Goal: Check status: Check status

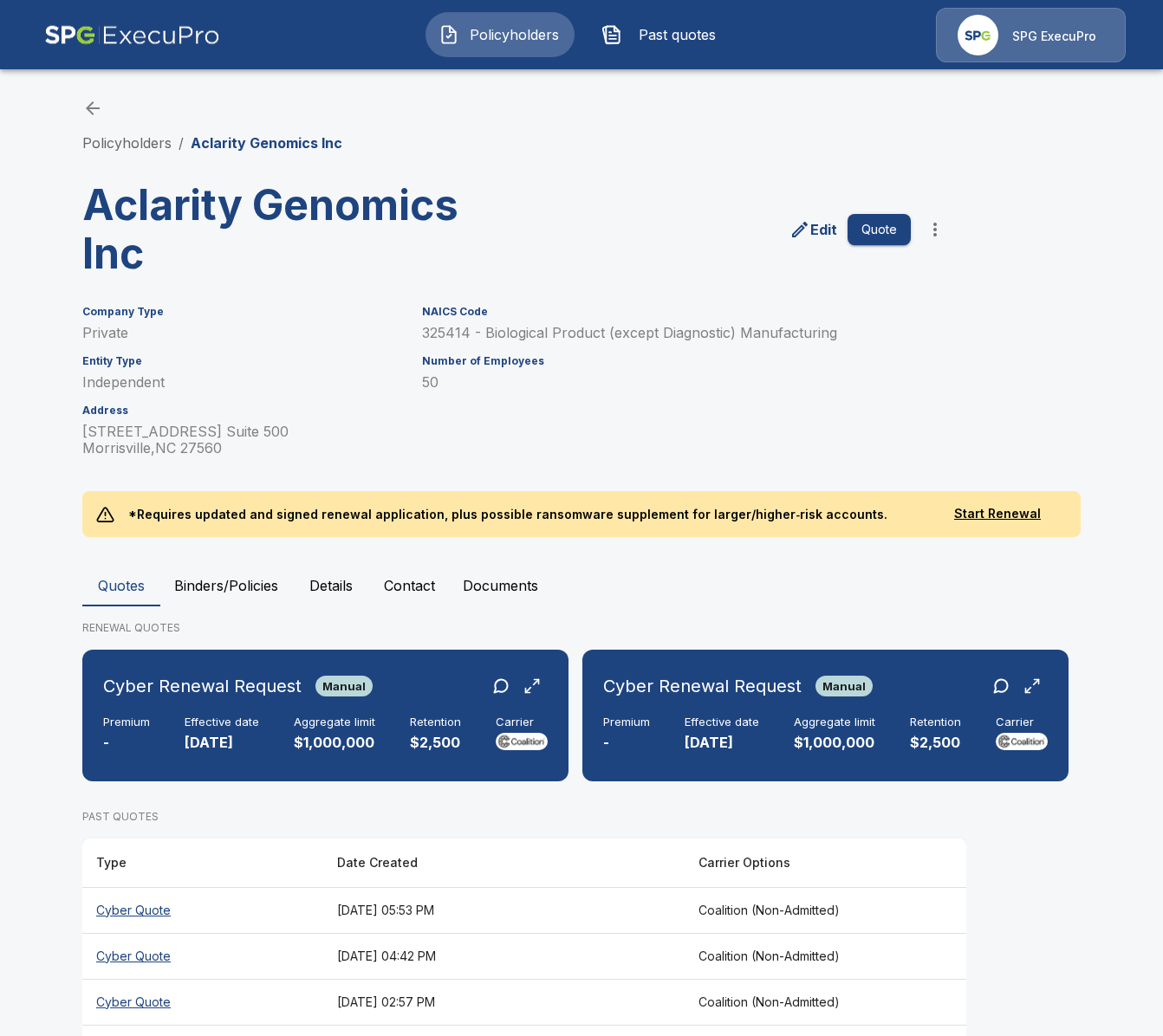
scroll to position [203, 0]
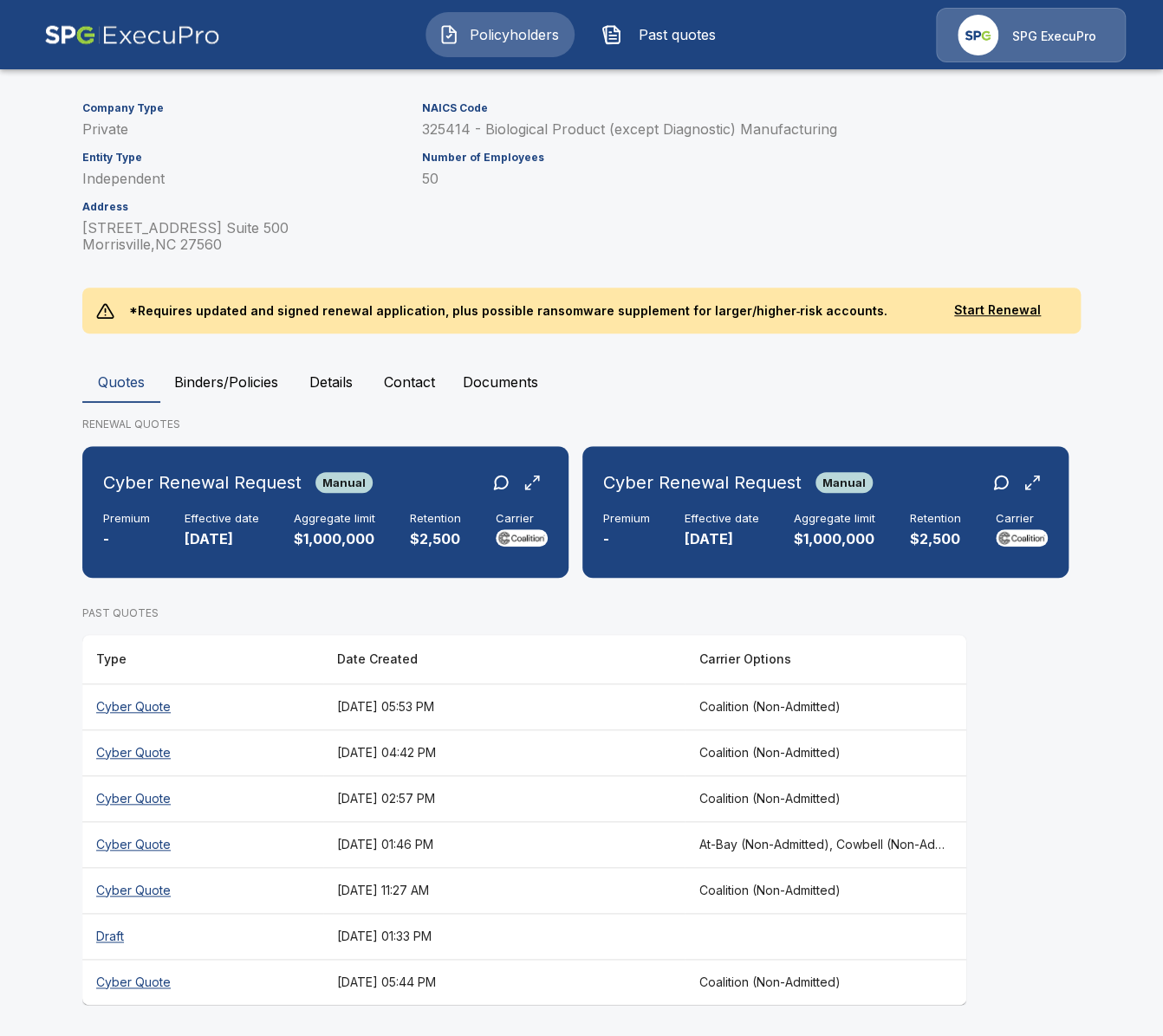
click at [134, 43] on img at bounding box center [132, 35] width 176 height 55
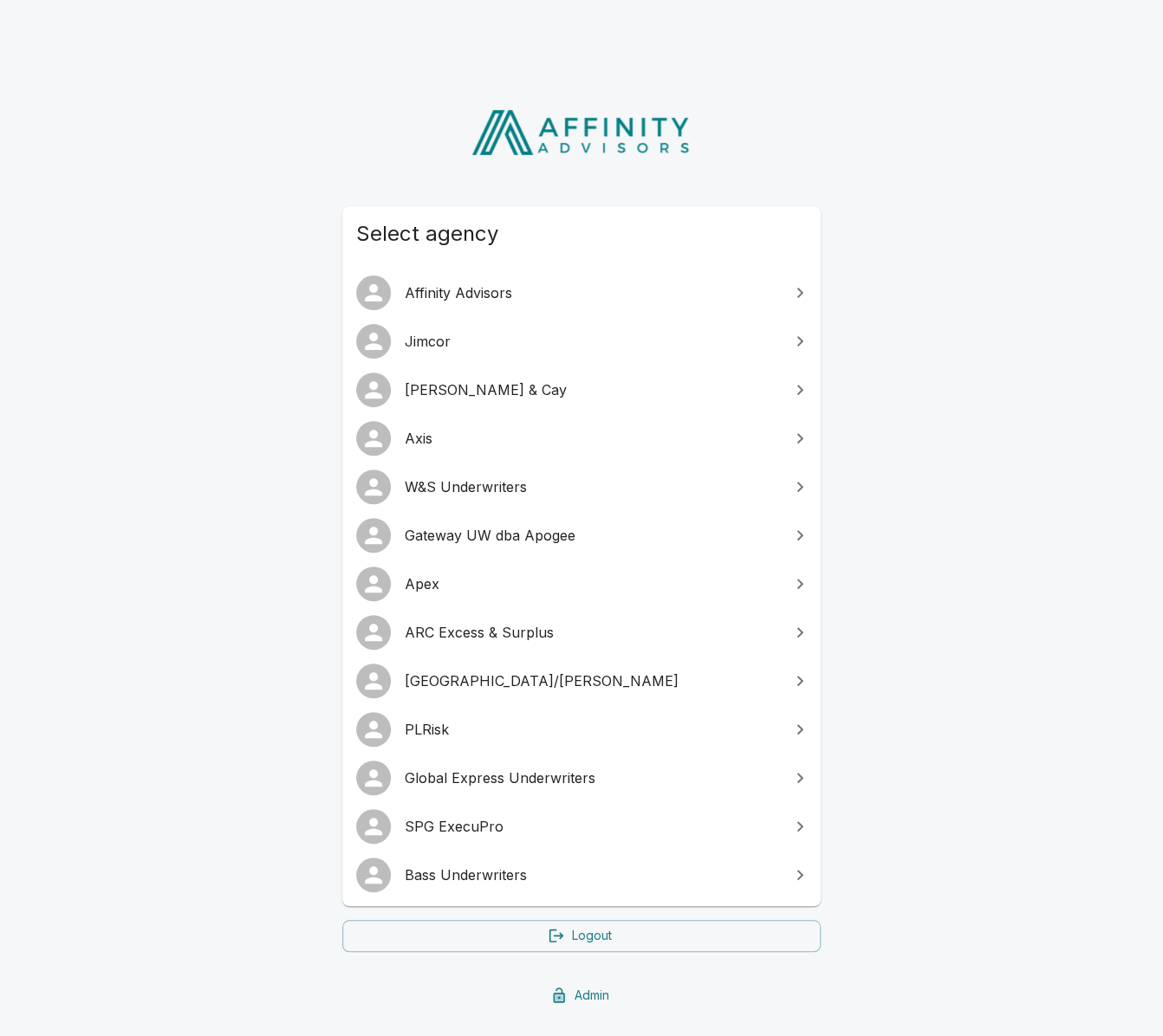
click at [591, 550] on link "Gateway UW dba Apogee" at bounding box center [581, 535] width 478 height 48
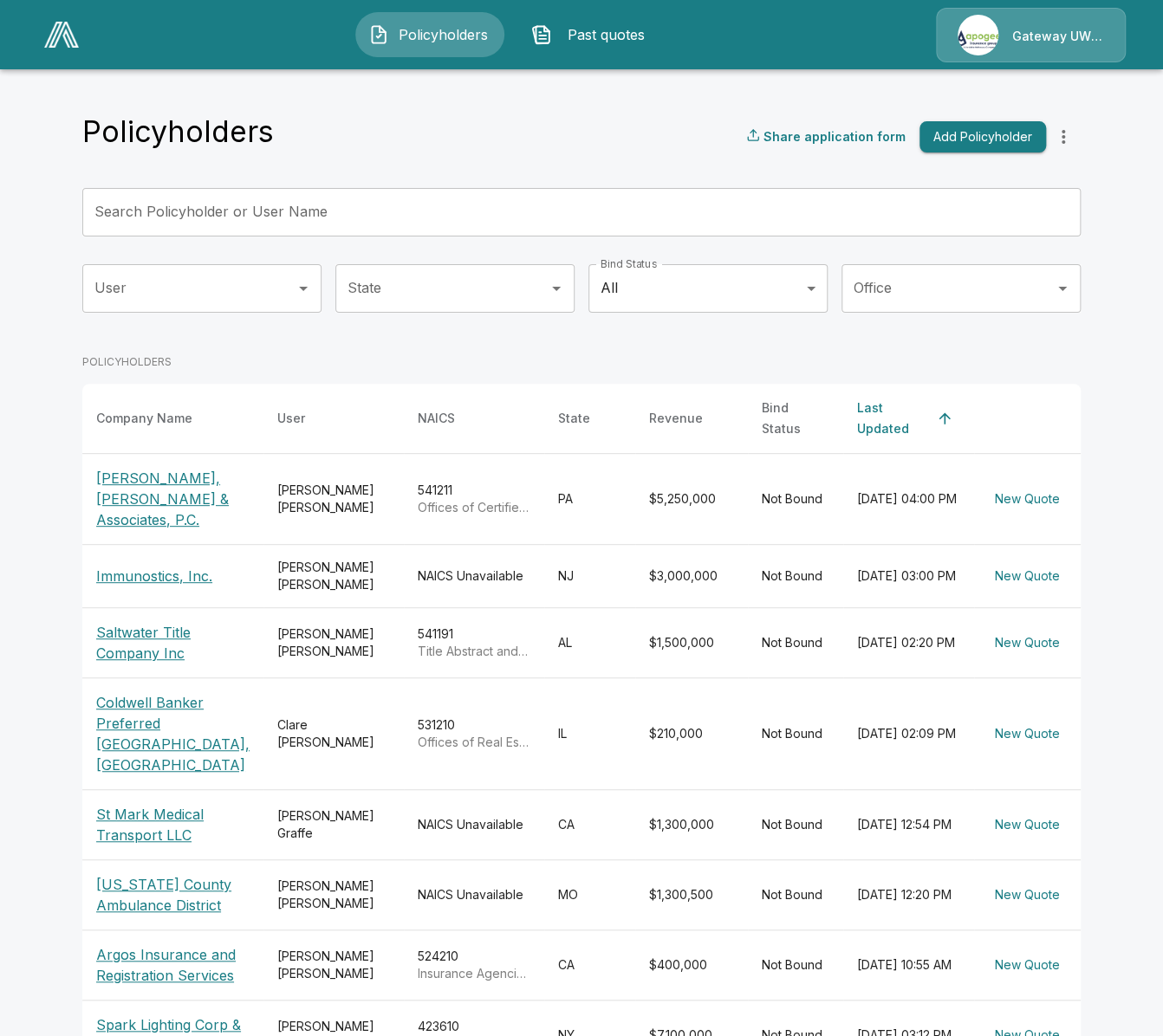
click at [577, 55] on button "Past quotes" at bounding box center [593, 34] width 149 height 45
click at [577, 42] on span "Past quotes" at bounding box center [606, 34] width 95 height 21
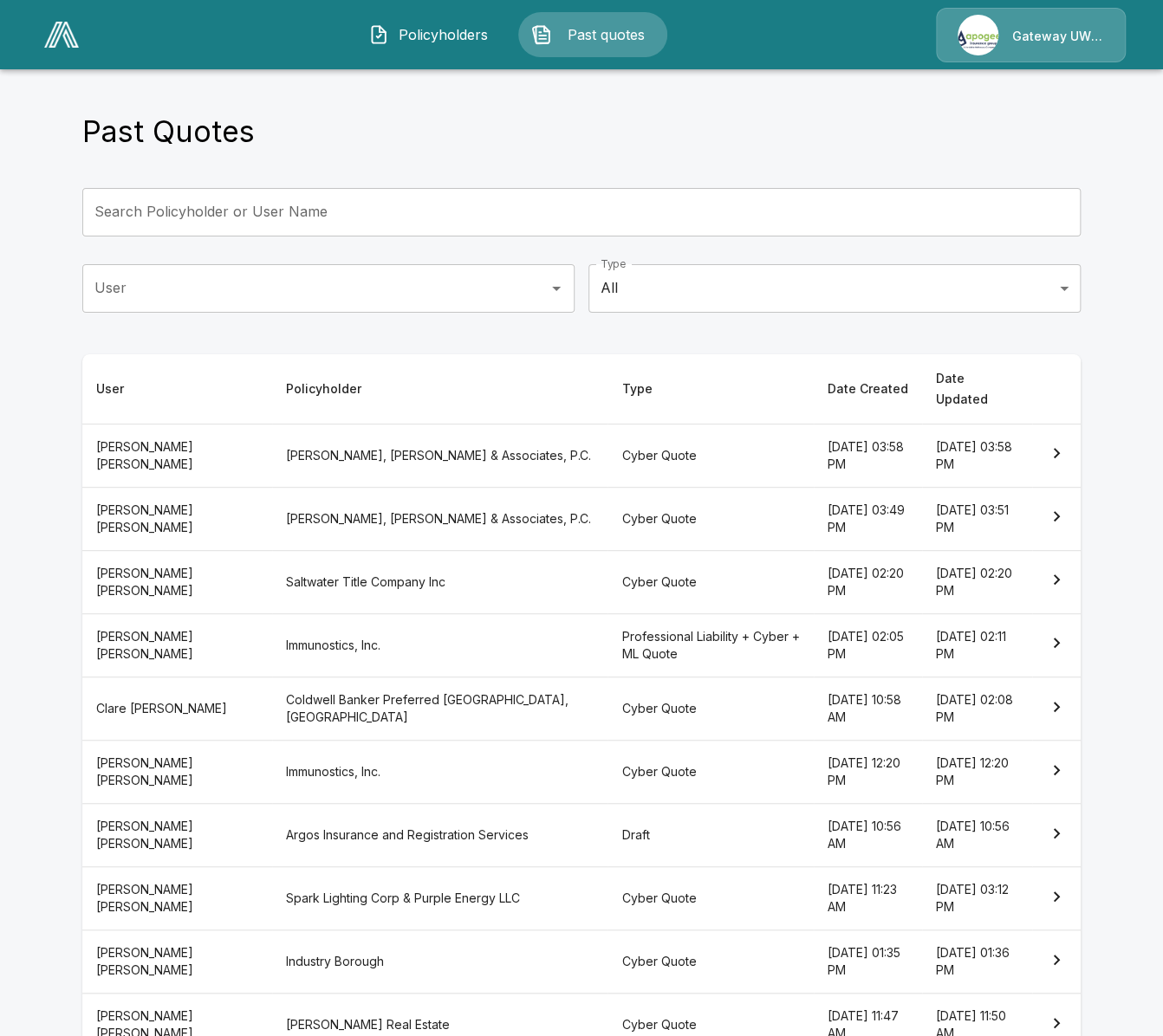
click at [788, 296] on body "Policyholders Past quotes Gateway UW dba Apogee Past Quotes Search Policyholder…" at bounding box center [581, 566] width 1163 height 1132
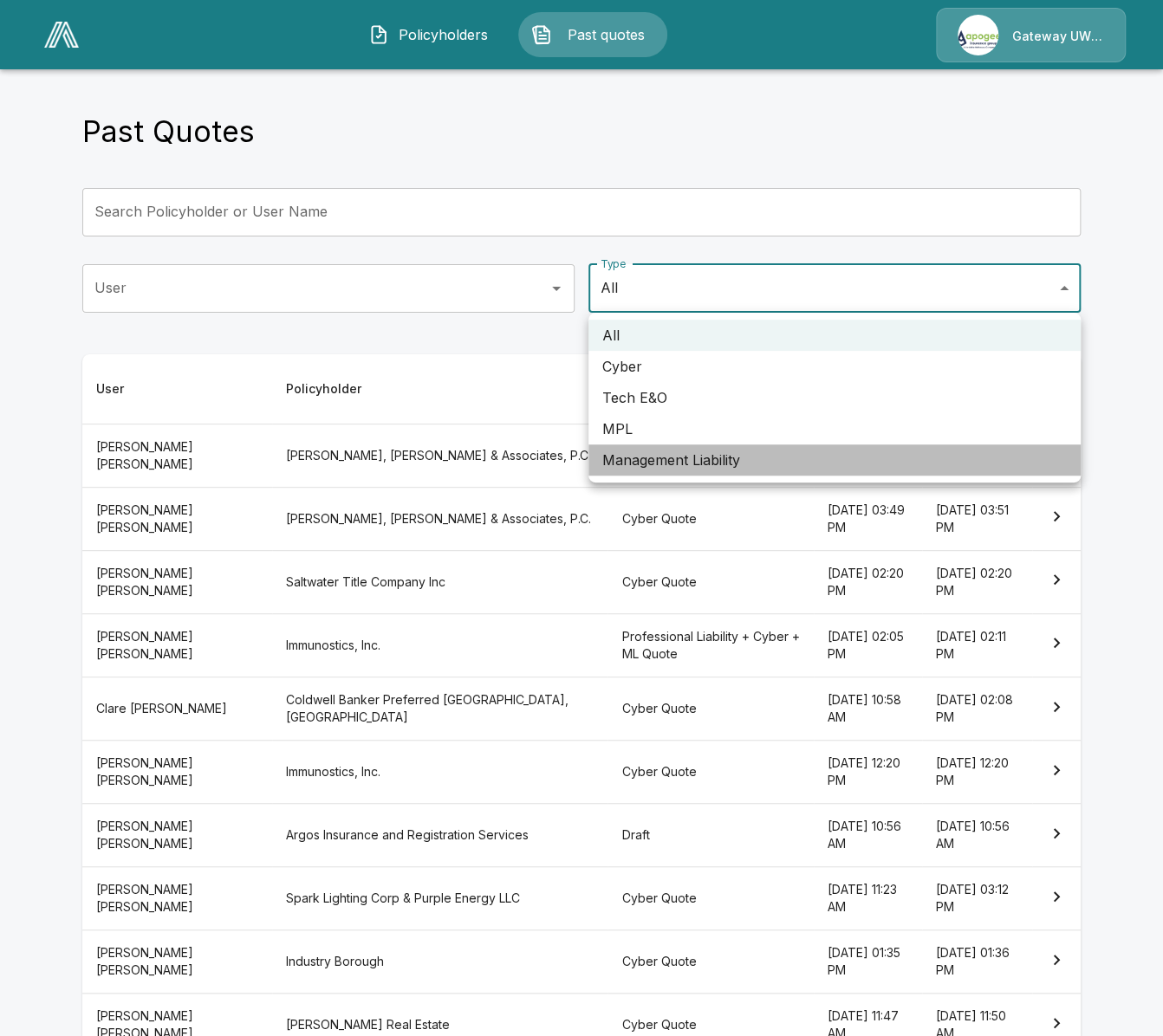
click at [705, 465] on li "Management Liability" at bounding box center [833, 460] width 492 height 31
type input "**"
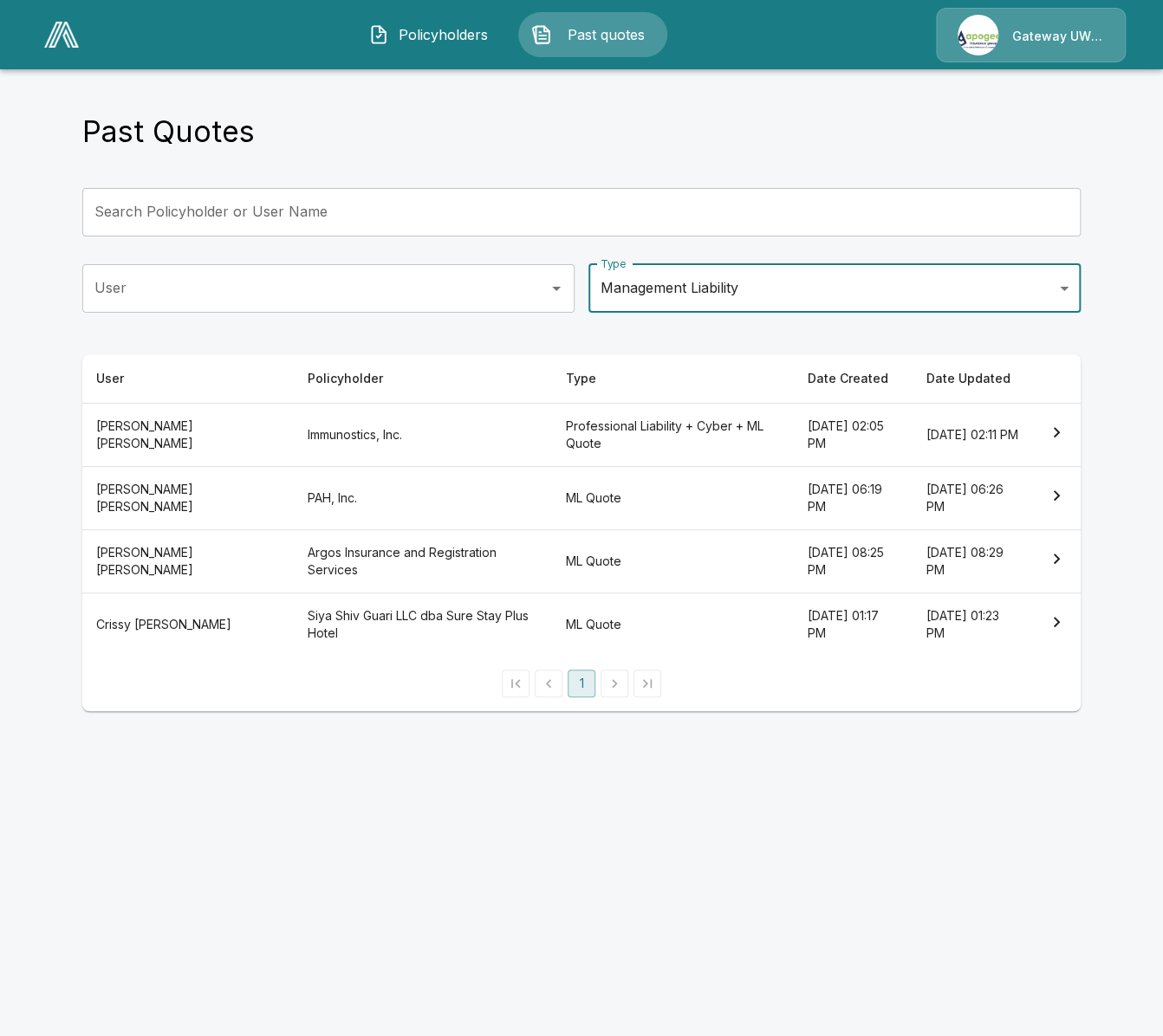
click at [293, 433] on th "Immunostics, Inc." at bounding box center [422, 434] width 258 height 63
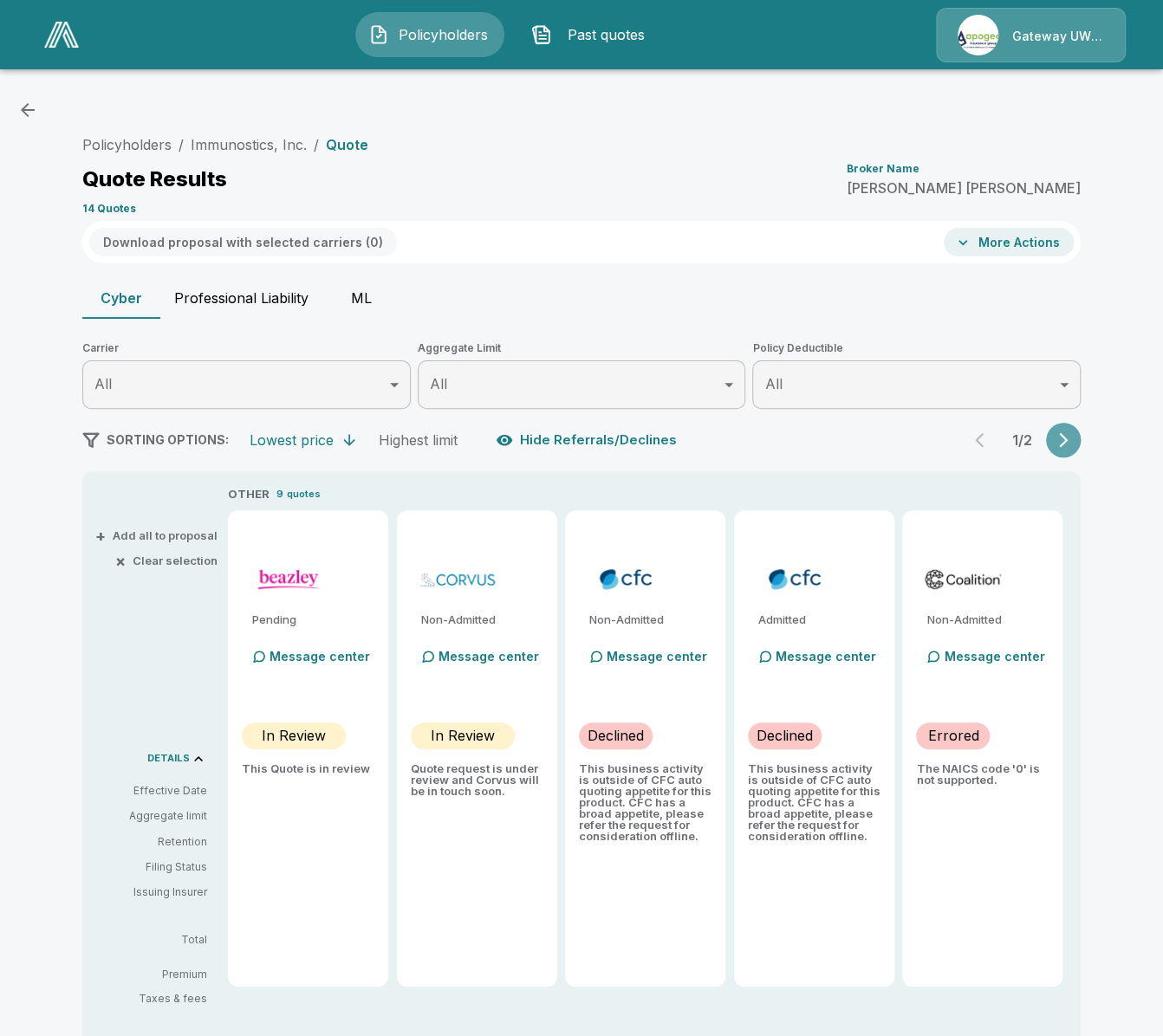
click at [1060, 440] on icon "button" at bounding box center [1063, 440] width 18 height 18
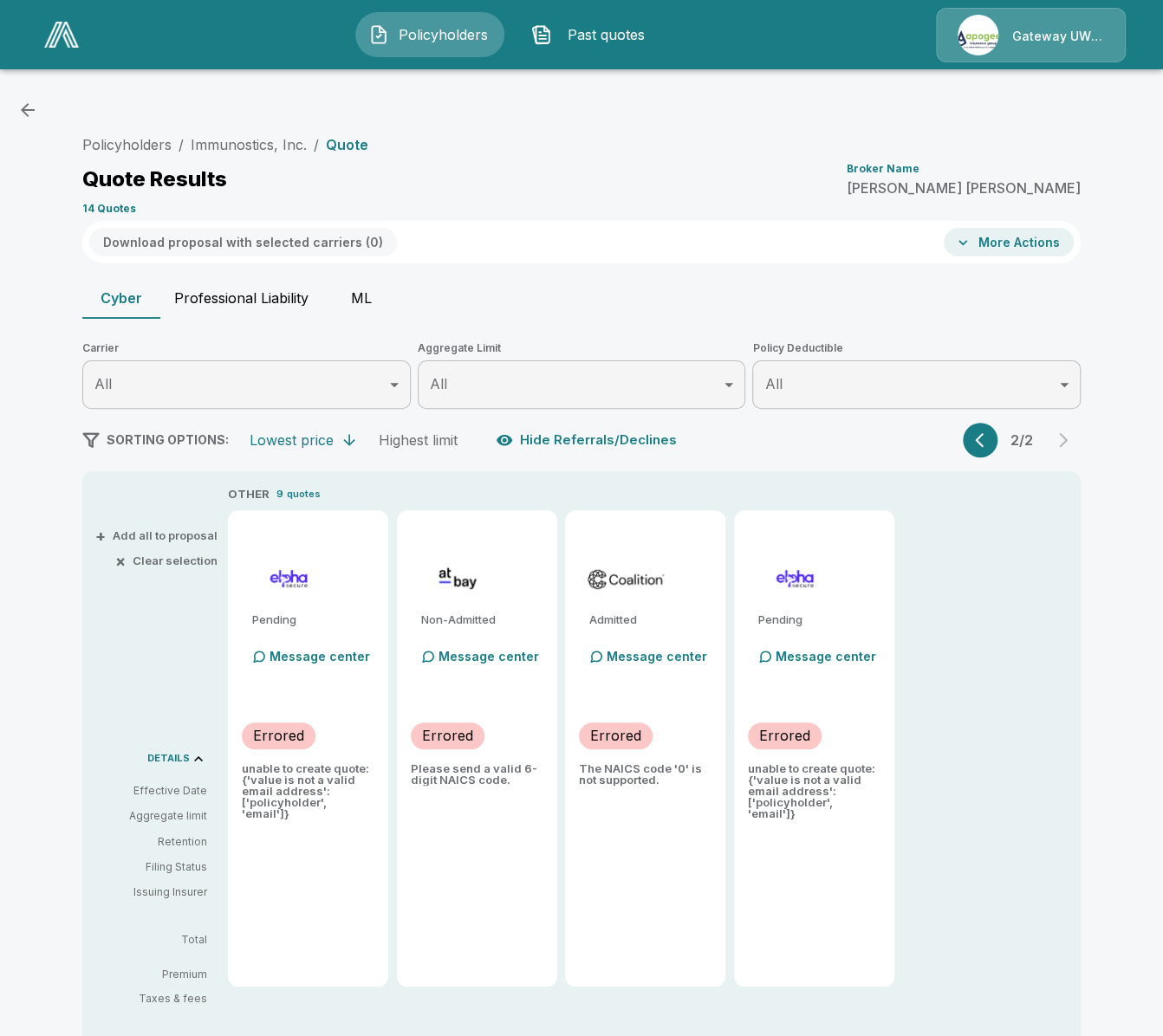
click at [354, 296] on button "ML" at bounding box center [360, 297] width 78 height 41
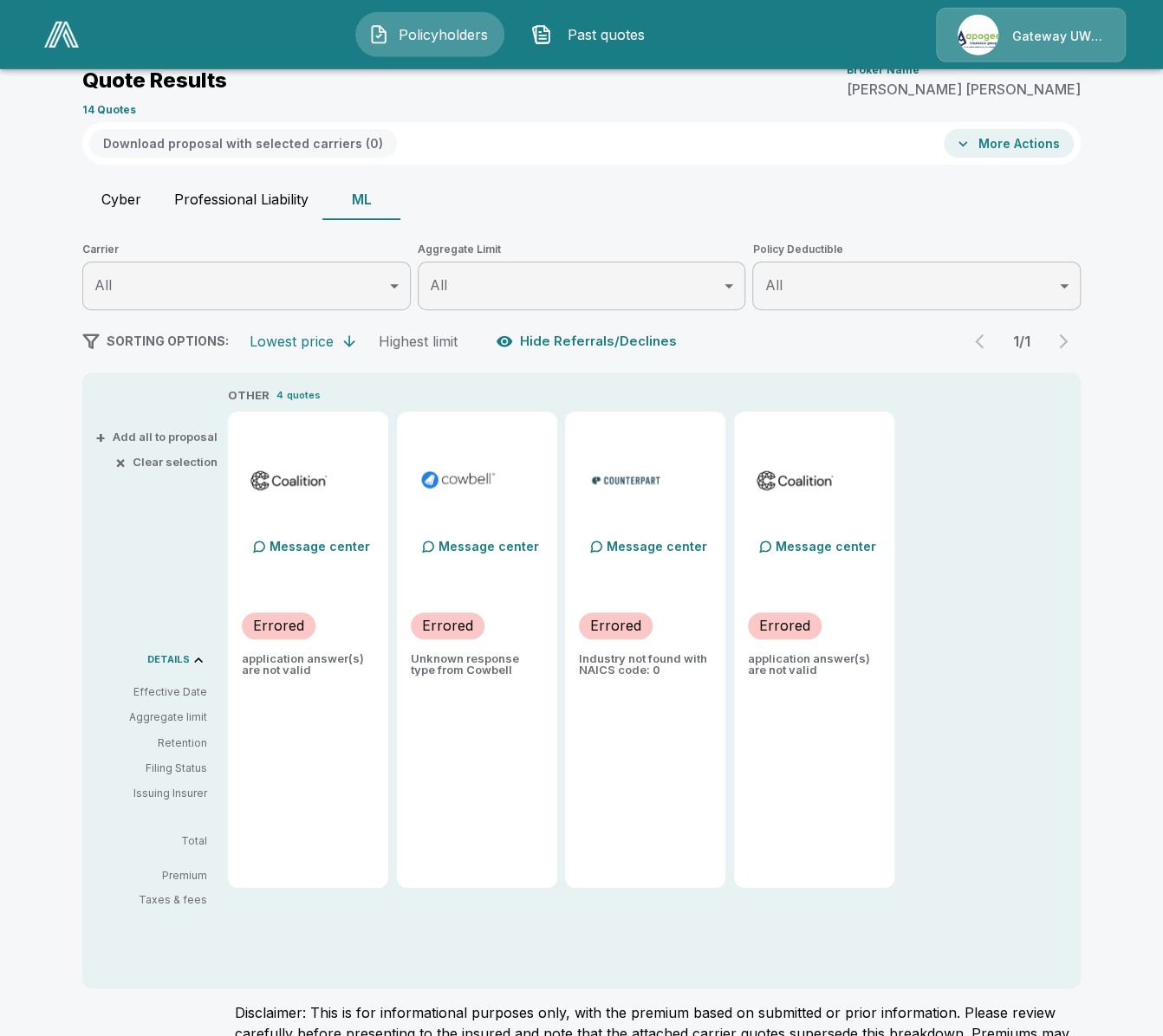
scroll to position [100, 0]
drag, startPoint x: 448, startPoint y: 658, endPoint x: 487, endPoint y: 662, distance: 39.2
click at [477, 663] on p "Unknown response type from Cowbell" at bounding box center [476, 663] width 132 height 23
click at [611, 668] on p "Industry not found with NAICS code: 0" at bounding box center [645, 663] width 132 height 23
drag, startPoint x: 664, startPoint y: 675, endPoint x: 620, endPoint y: 668, distance: 44.6
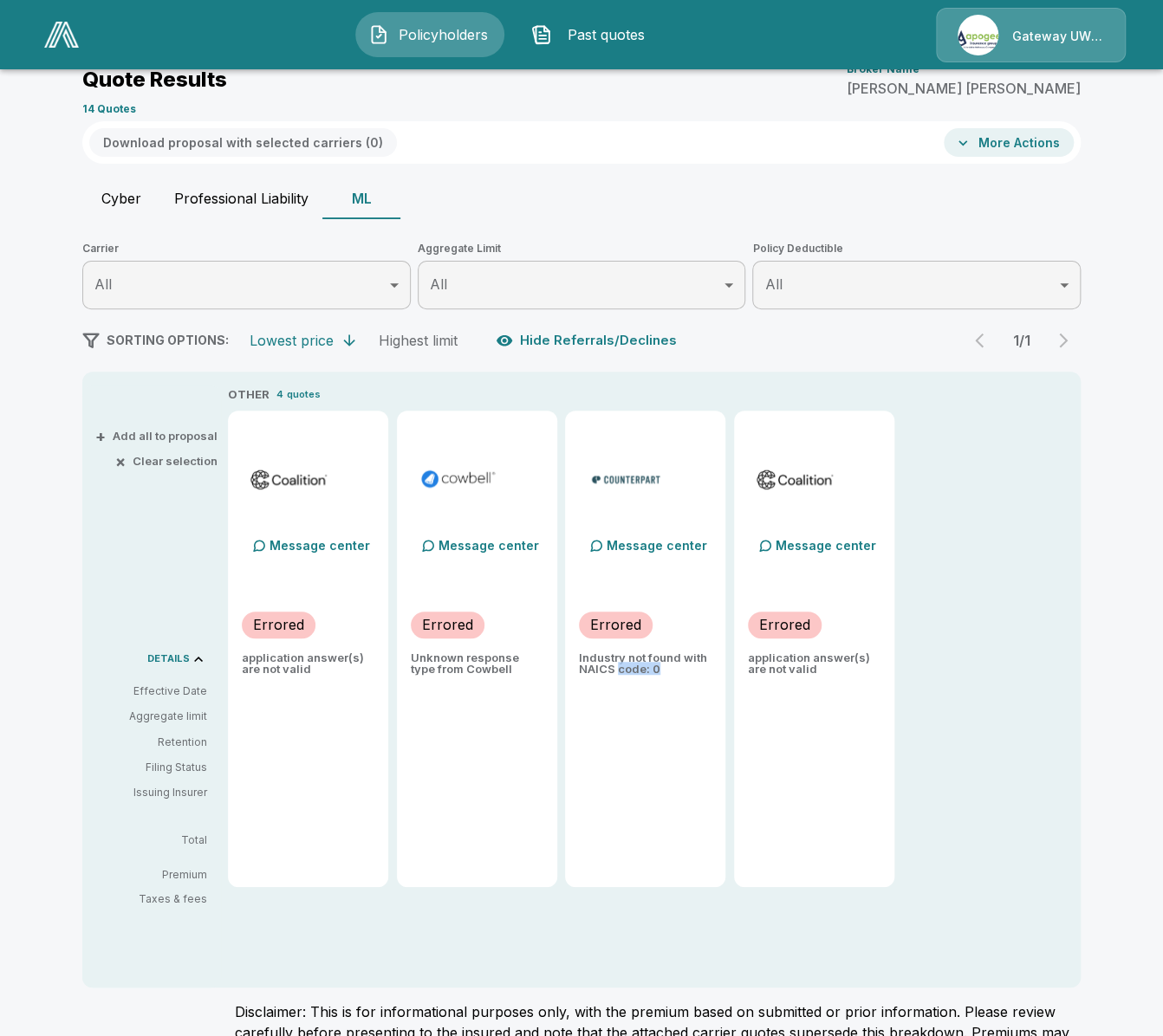
click at [620, 668] on div "Message center Errored Industry not found with NAICS code: 0" at bounding box center [644, 648] width 160 height 476
click at [619, 663] on p "Industry not found with NAICS code: 0" at bounding box center [645, 663] width 132 height 23
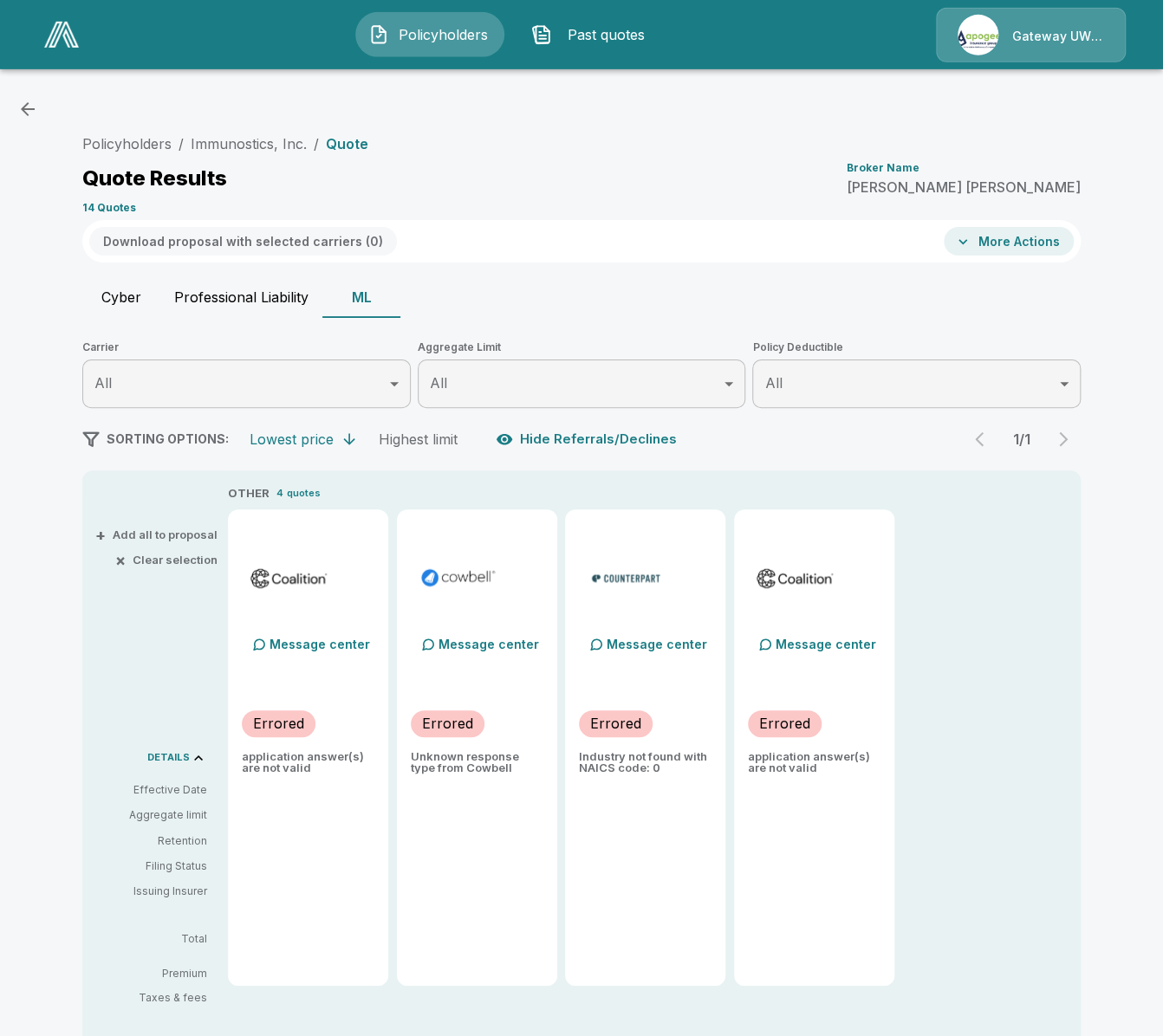
scroll to position [0, 0]
drag, startPoint x: 656, startPoint y: 772, endPoint x: 646, endPoint y: 771, distance: 10.0
click at [646, 771] on p "Industry not found with NAICS code: 0" at bounding box center [645, 762] width 132 height 23
click at [277, 151] on link "Immunostics, Inc." at bounding box center [248, 145] width 116 height 18
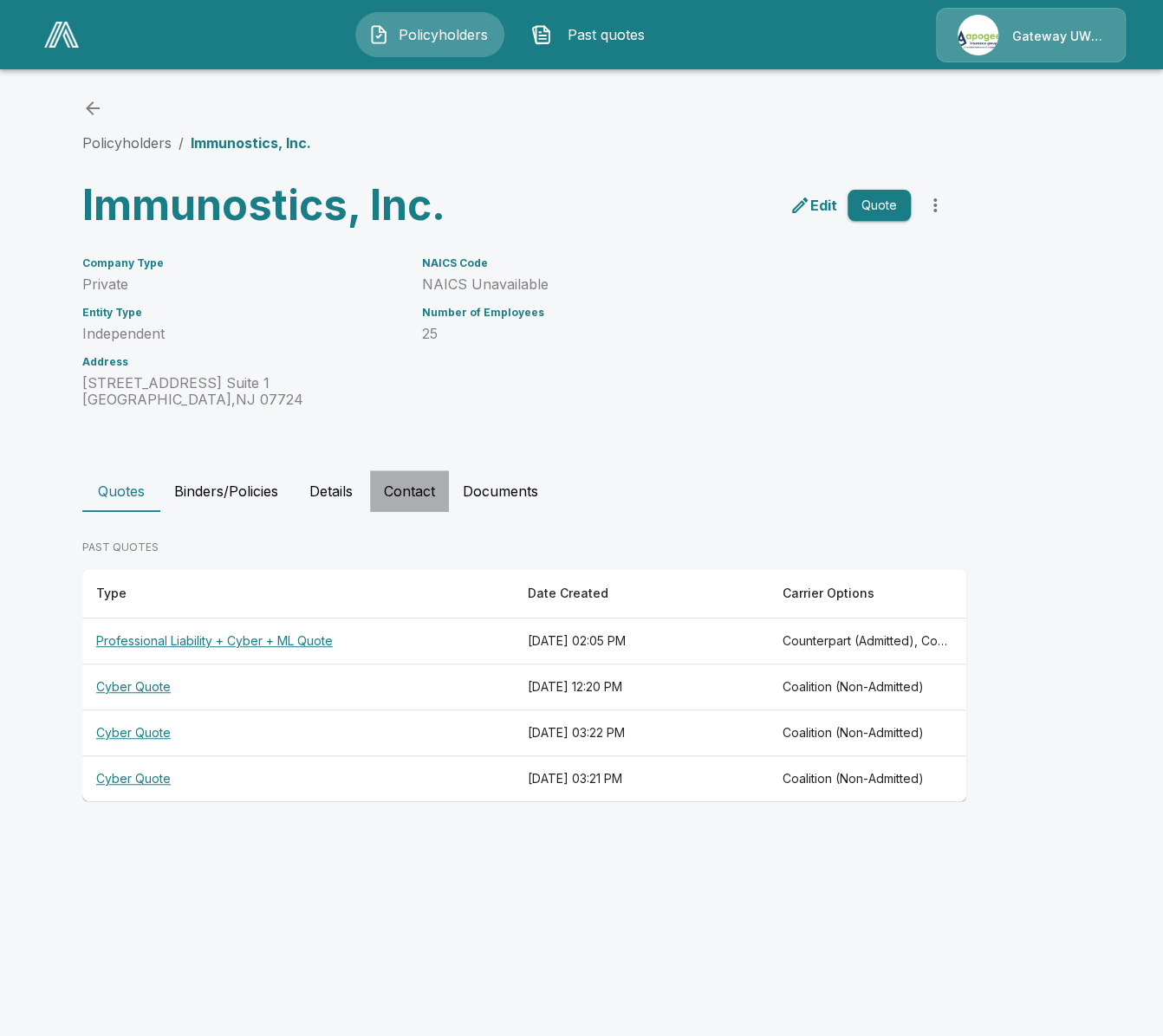
click at [417, 493] on button "Contact" at bounding box center [409, 491] width 79 height 41
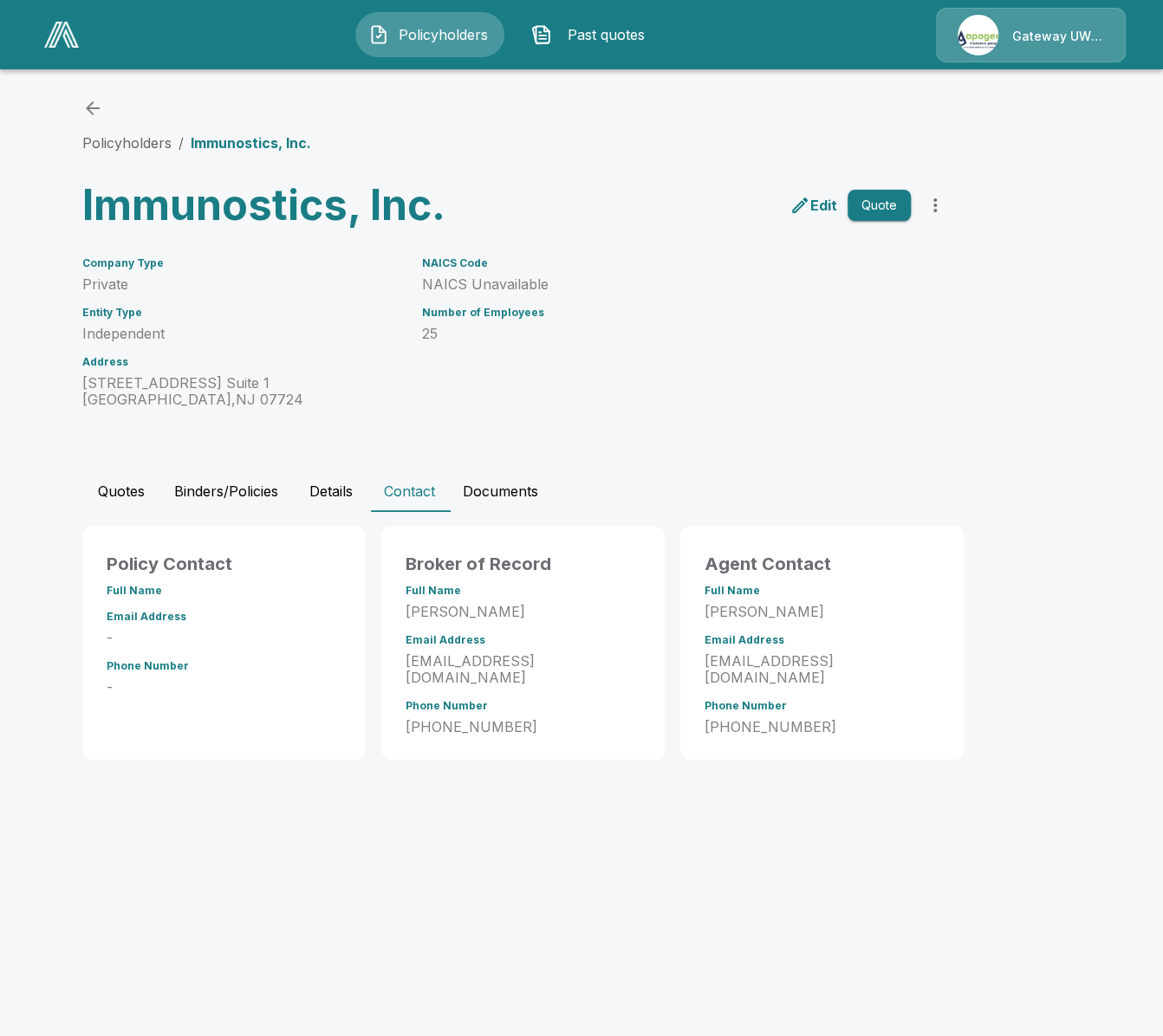
click at [435, 296] on div "NAICS Code NAICS Unavailable Number of Employees 25" at bounding box center [656, 322] width 509 height 172
click at [447, 288] on p "NAICS Unavailable" at bounding box center [666, 285] width 489 height 17
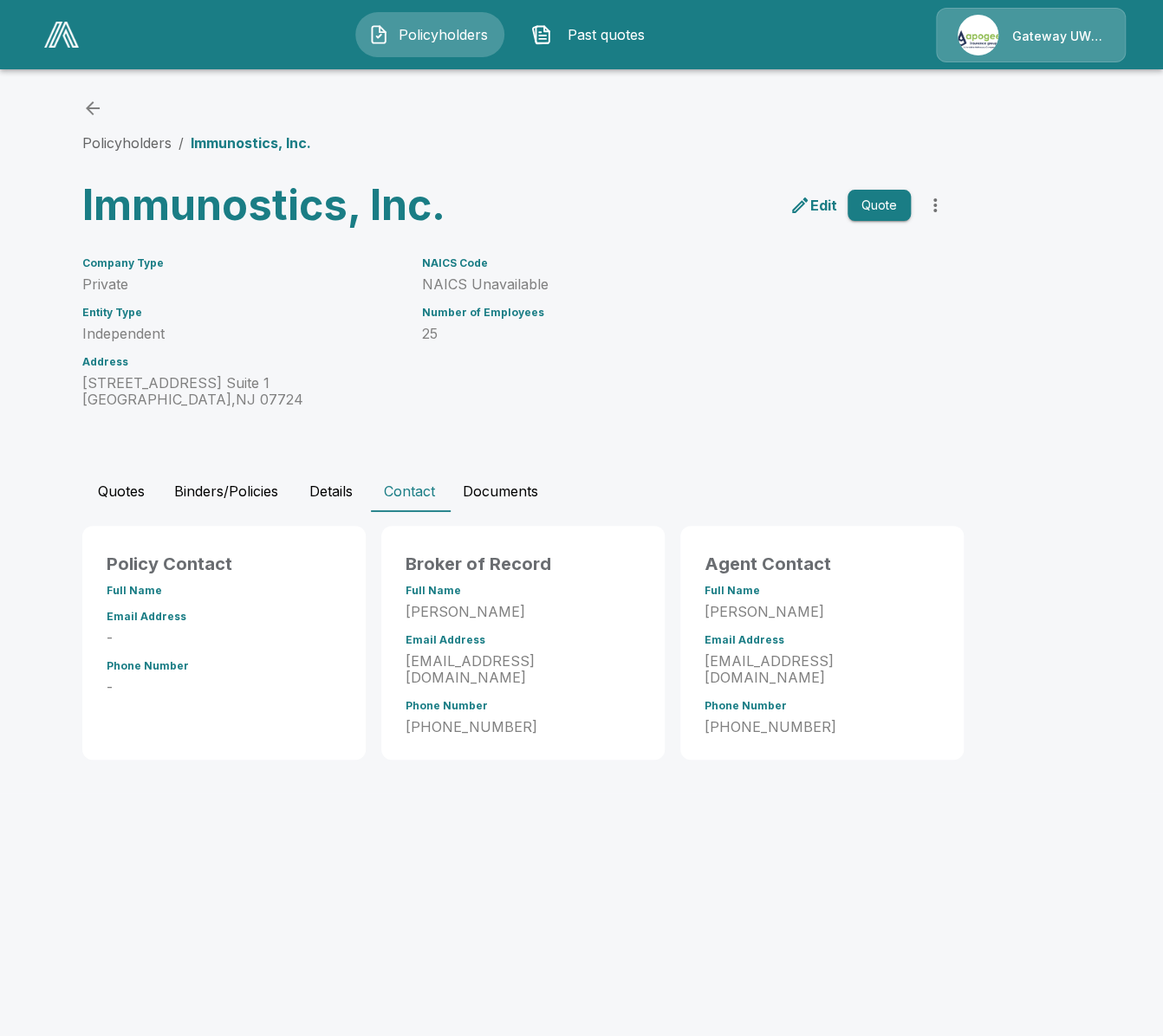
click at [520, 289] on p "NAICS Unavailable" at bounding box center [666, 285] width 489 height 17
click at [254, 498] on button "Binders/Policies" at bounding box center [226, 491] width 132 height 41
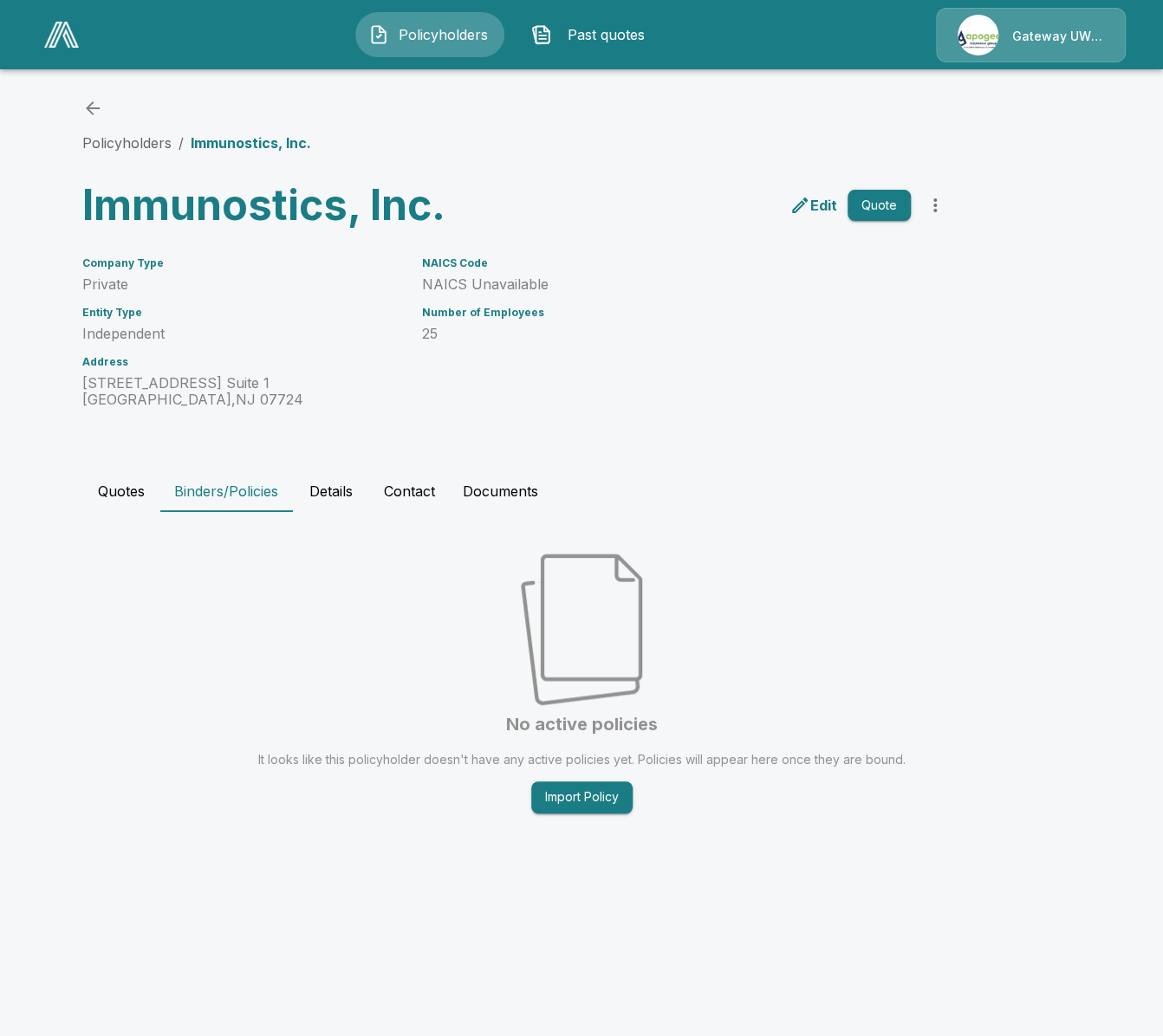
click at [323, 498] on button "Details" at bounding box center [330, 491] width 78 height 41
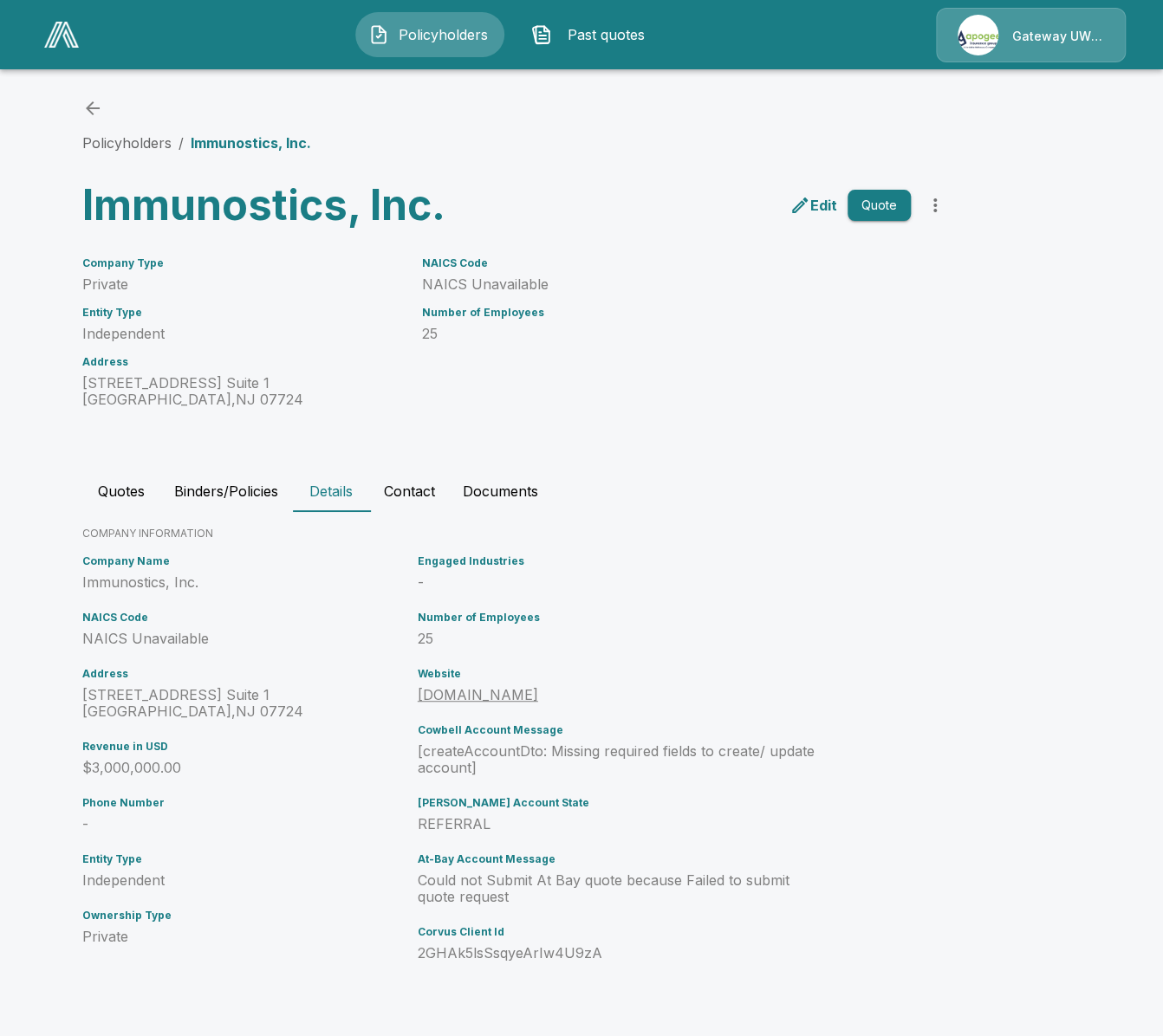
click at [146, 631] on p "NAICS Unavailable" at bounding box center [246, 639] width 329 height 17
click at [422, 576] on p "-" at bounding box center [622, 582] width 411 height 17
click at [96, 491] on button "Quotes" at bounding box center [121, 491] width 78 height 41
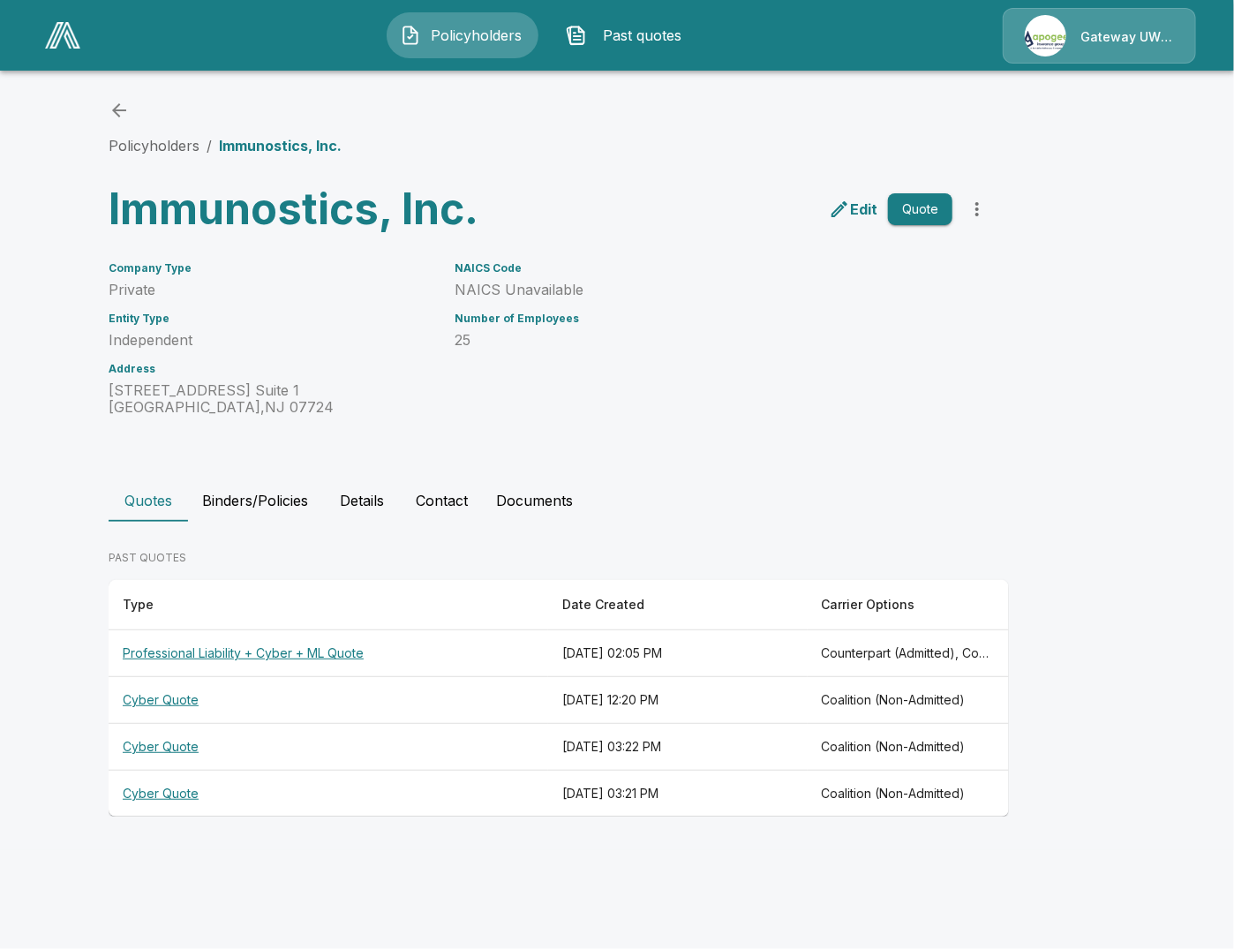
click at [483, 298] on p "NAICS Unavailable" at bounding box center [704, 290] width 498 height 17
click at [330, 508] on button "Details" at bounding box center [361, 500] width 79 height 42
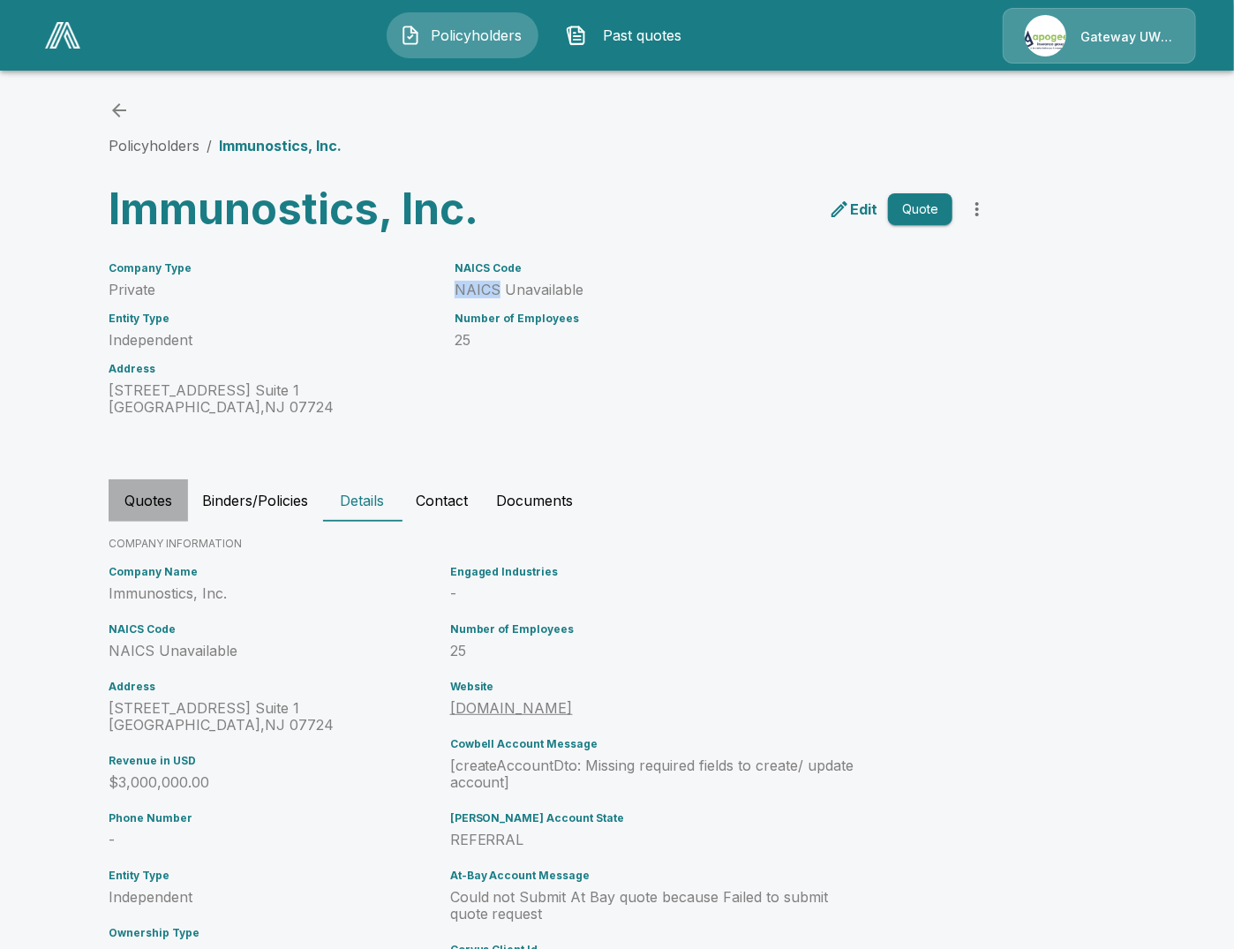
click at [154, 504] on button "Quotes" at bounding box center [148, 500] width 79 height 42
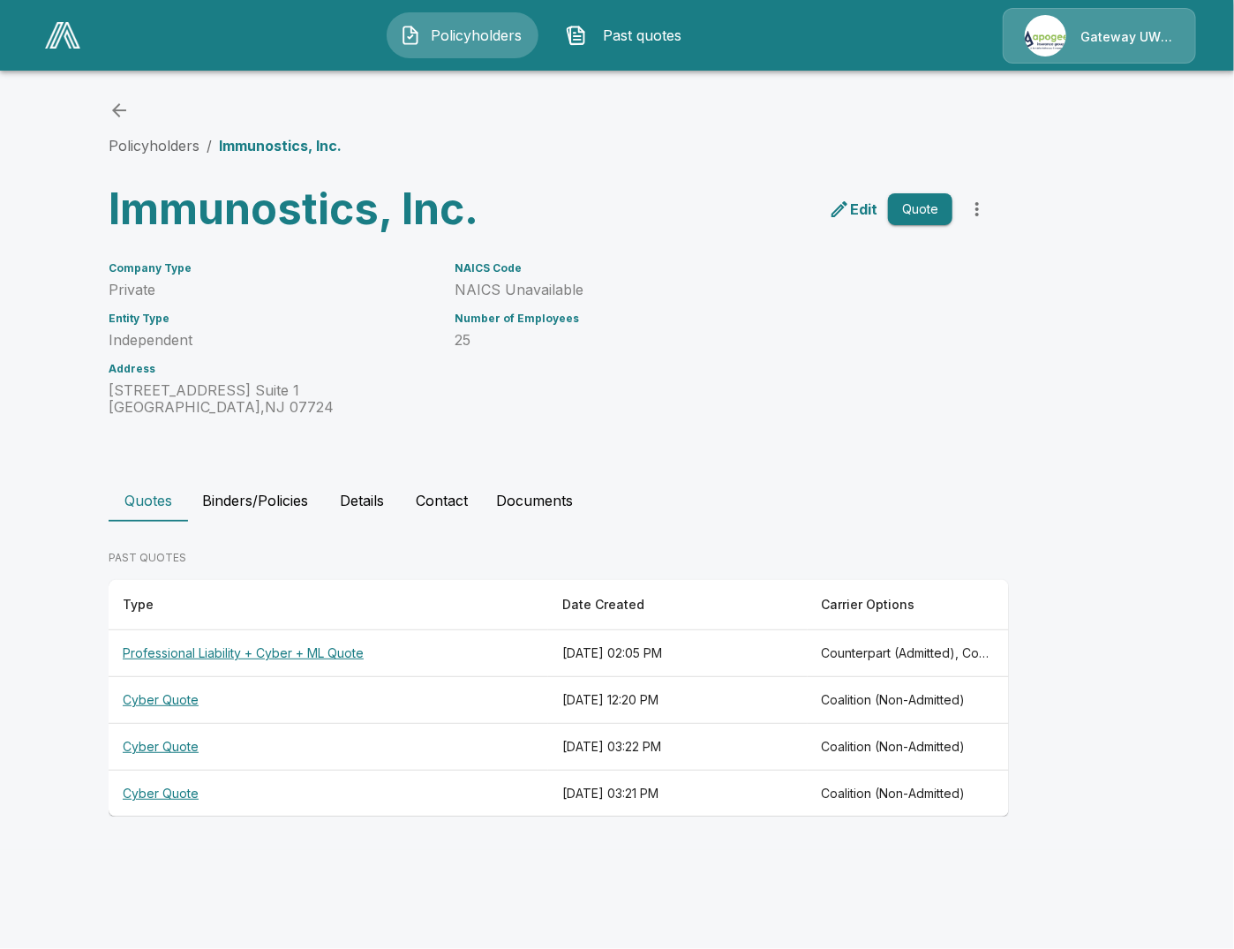
click at [370, 657] on th "Professional Liability + Cyber + ML Quote" at bounding box center [329, 653] width 440 height 47
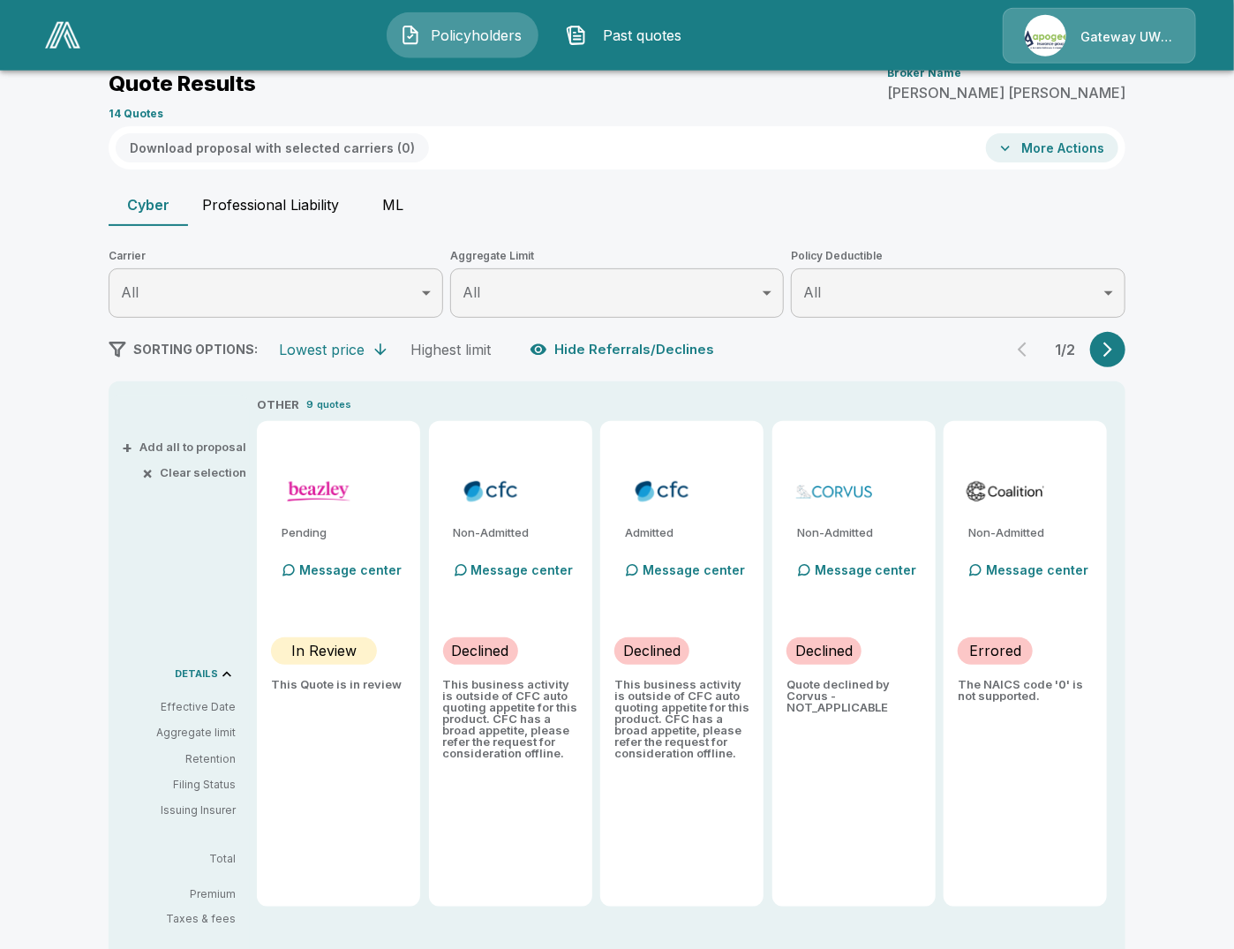
scroll to position [102, 0]
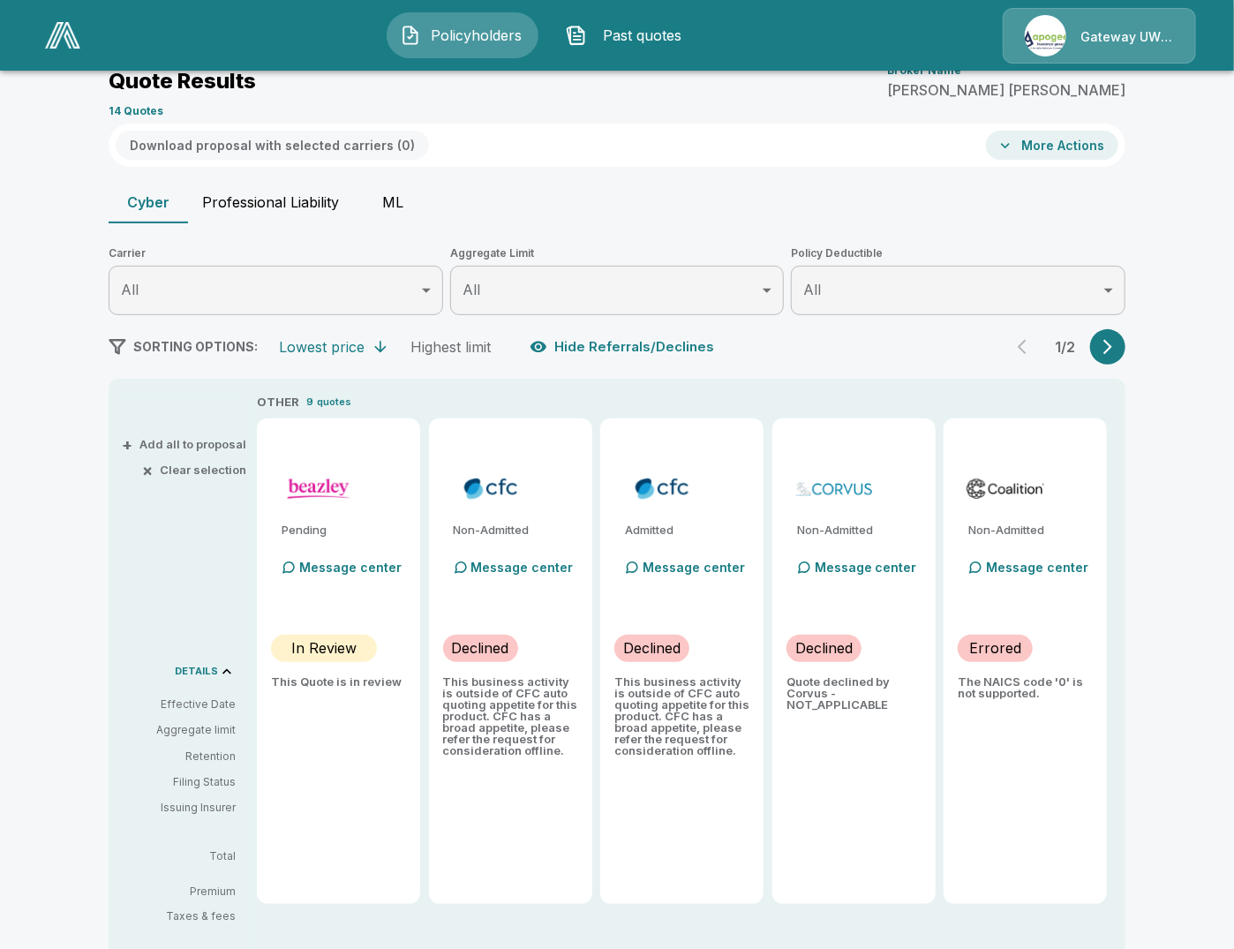
click at [1115, 365] on div "Policyholders / Immunostics, Inc. / Quote Quote Results Broker Name Peter Mulvi…" at bounding box center [616, 587] width 1059 height 1119
click at [1112, 356] on button "button" at bounding box center [1107, 346] width 35 height 35
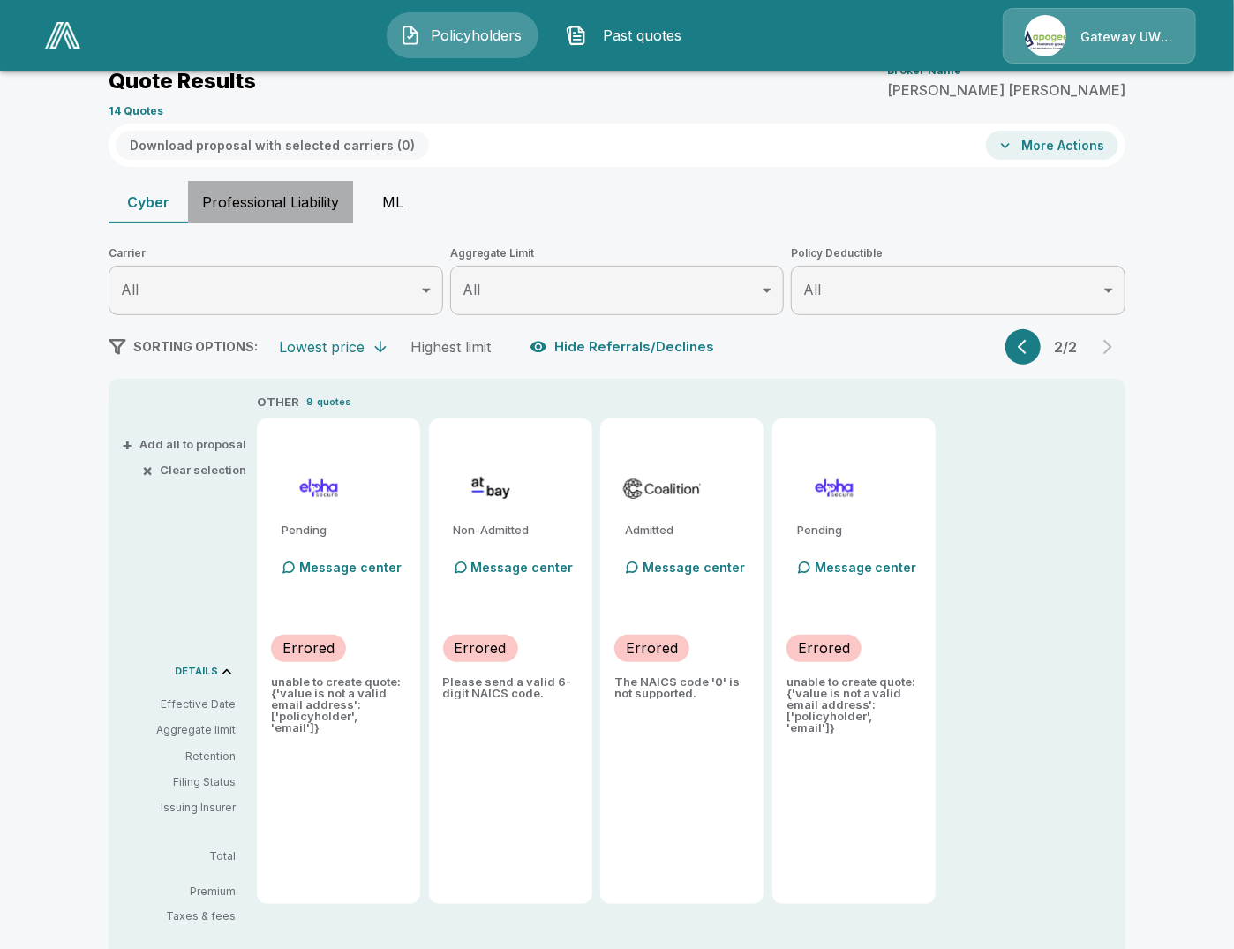
click at [265, 207] on button "Professional Liability" at bounding box center [270, 202] width 165 height 42
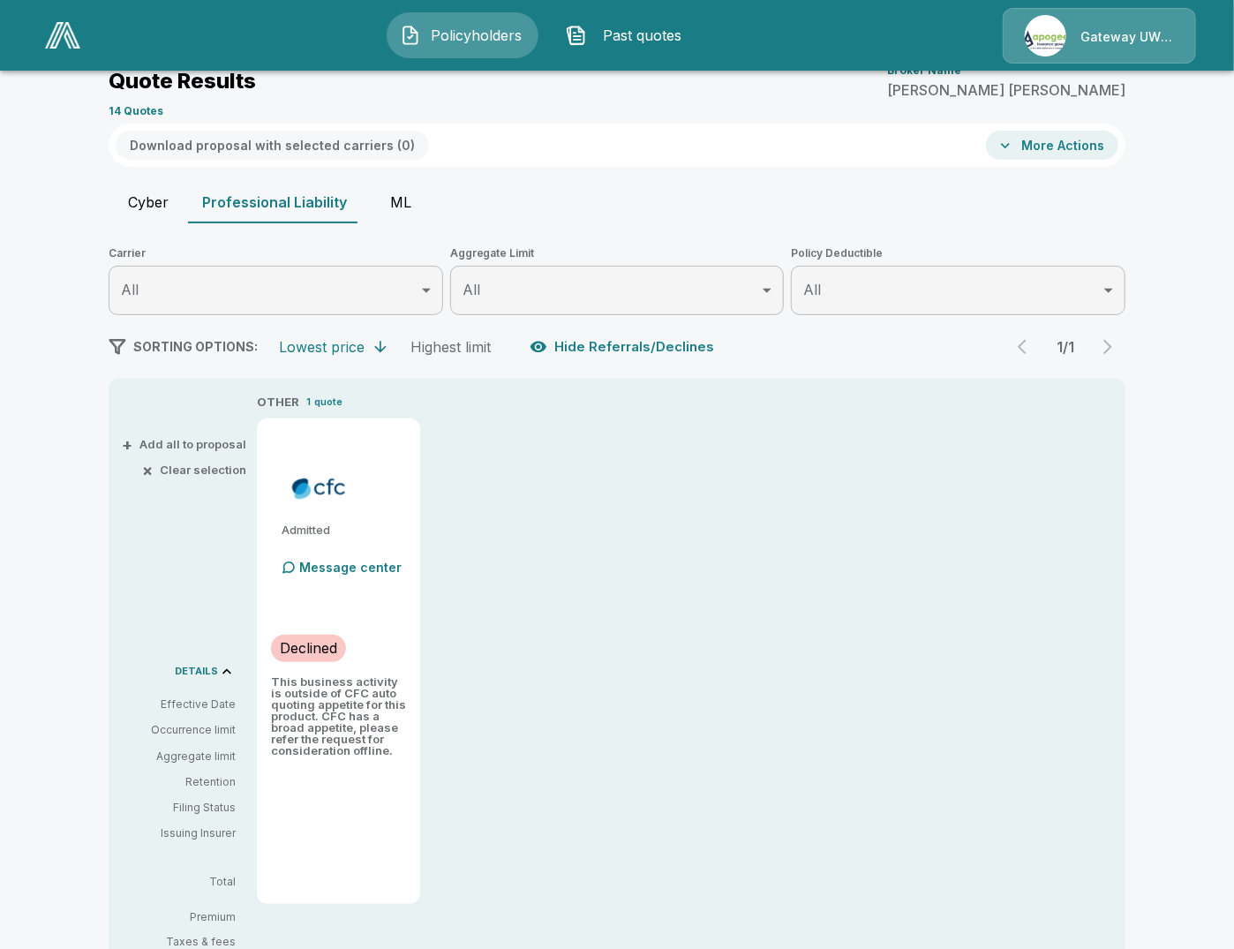
click at [408, 211] on button "ML" at bounding box center [400, 202] width 79 height 42
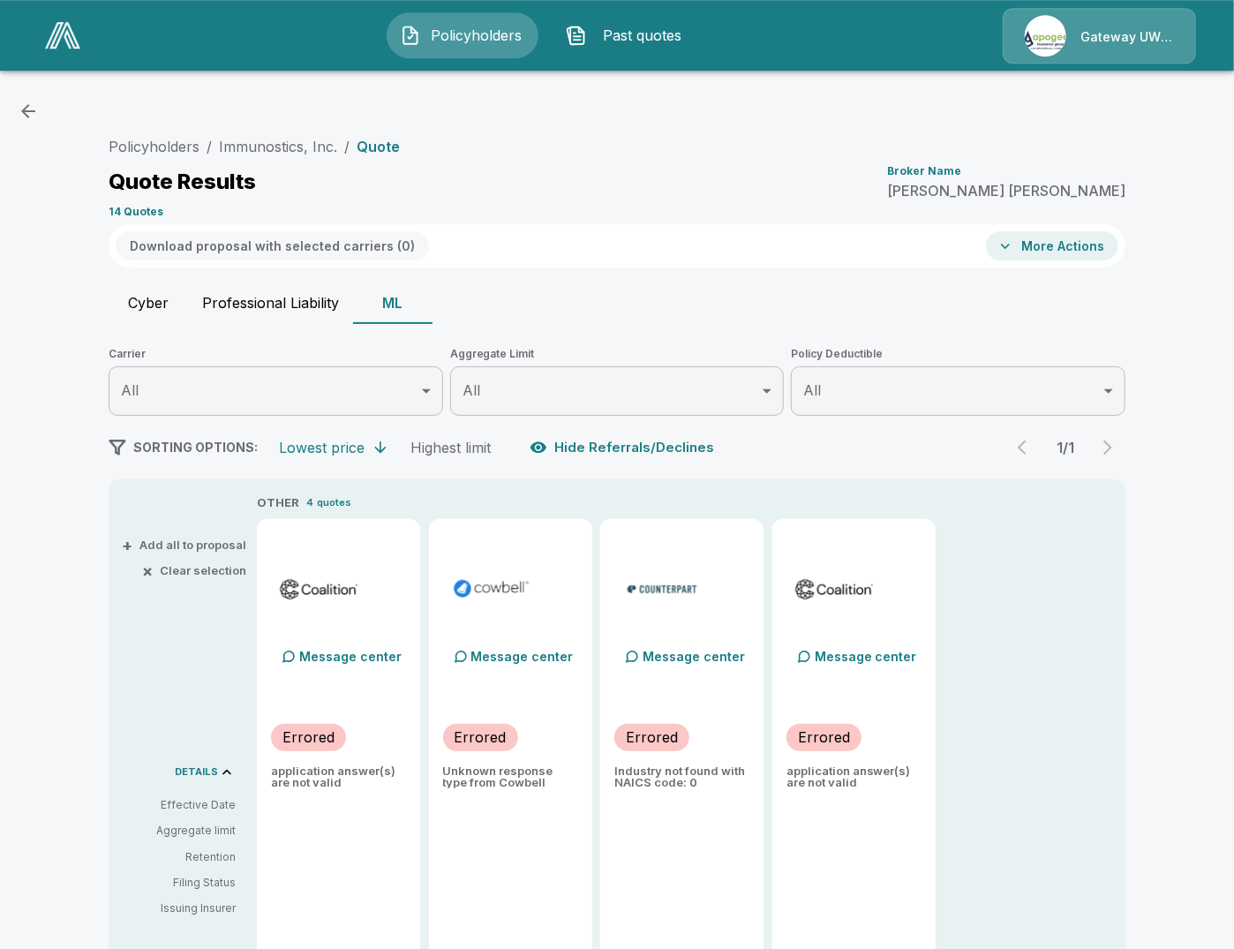
scroll to position [0, 0]
click at [277, 152] on link "Immunostics, Inc." at bounding box center [278, 148] width 118 height 18
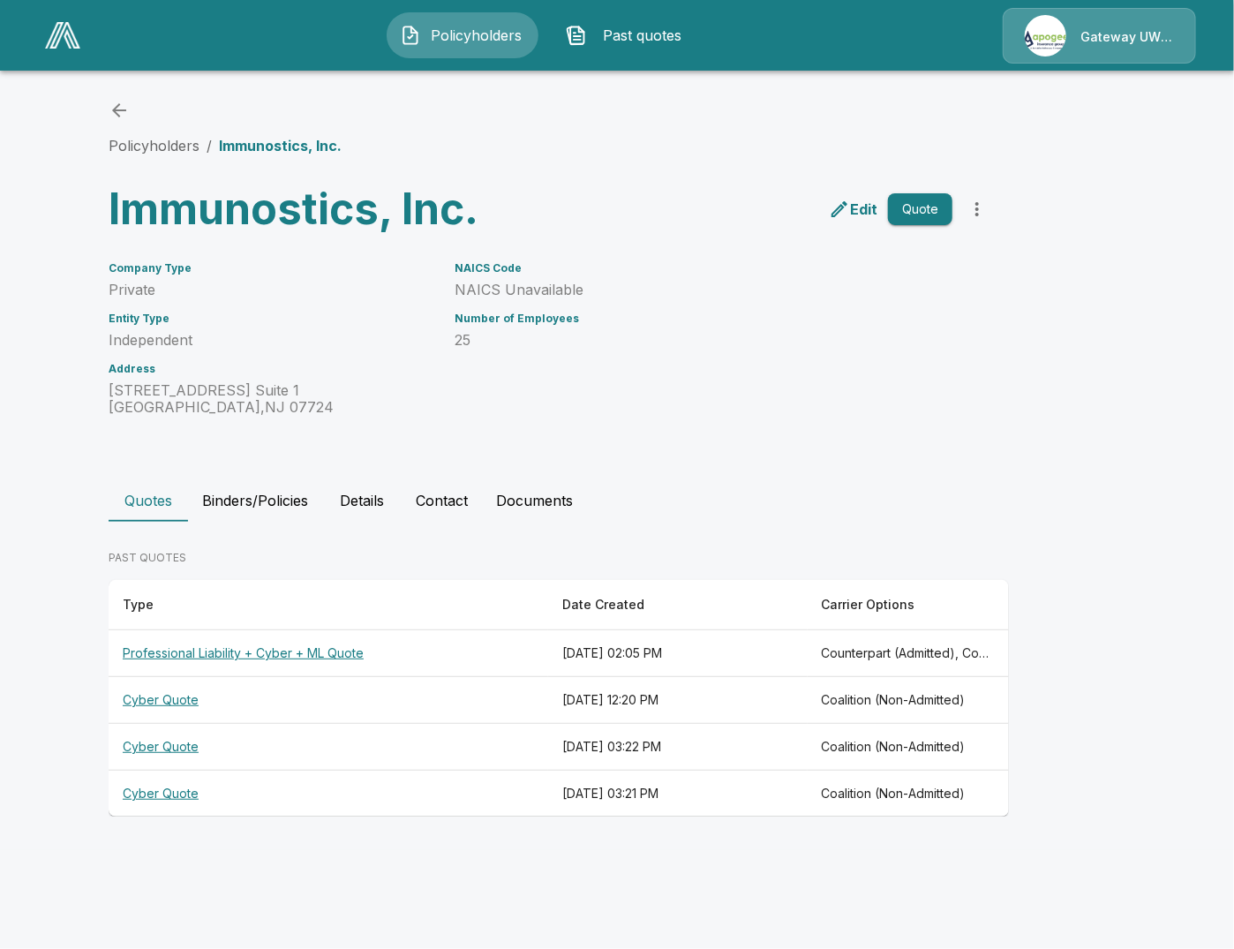
click at [588, 651] on th "[DATE] 02:05 PM" at bounding box center [678, 653] width 260 height 47
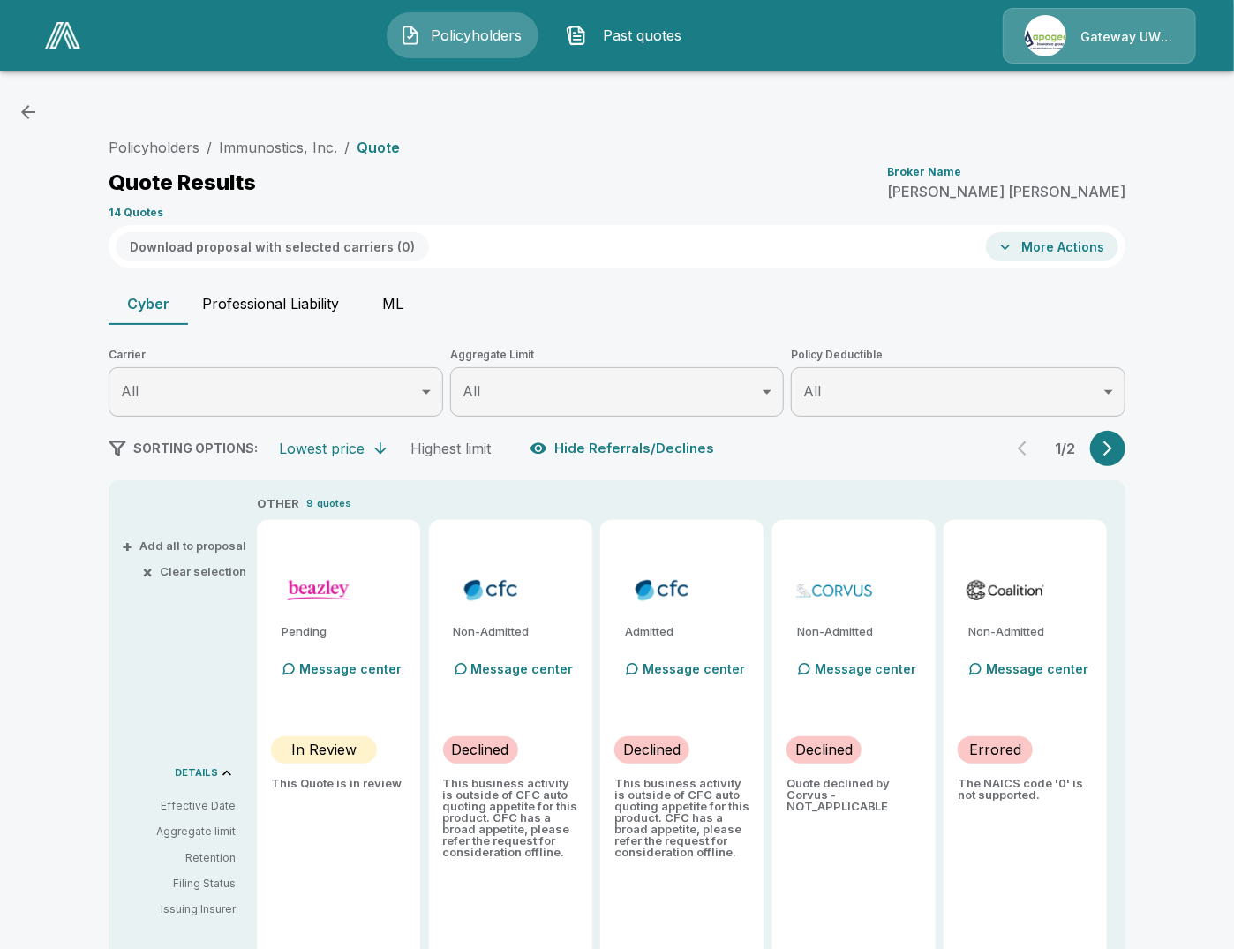
click at [1108, 439] on button "button" at bounding box center [1107, 448] width 35 height 35
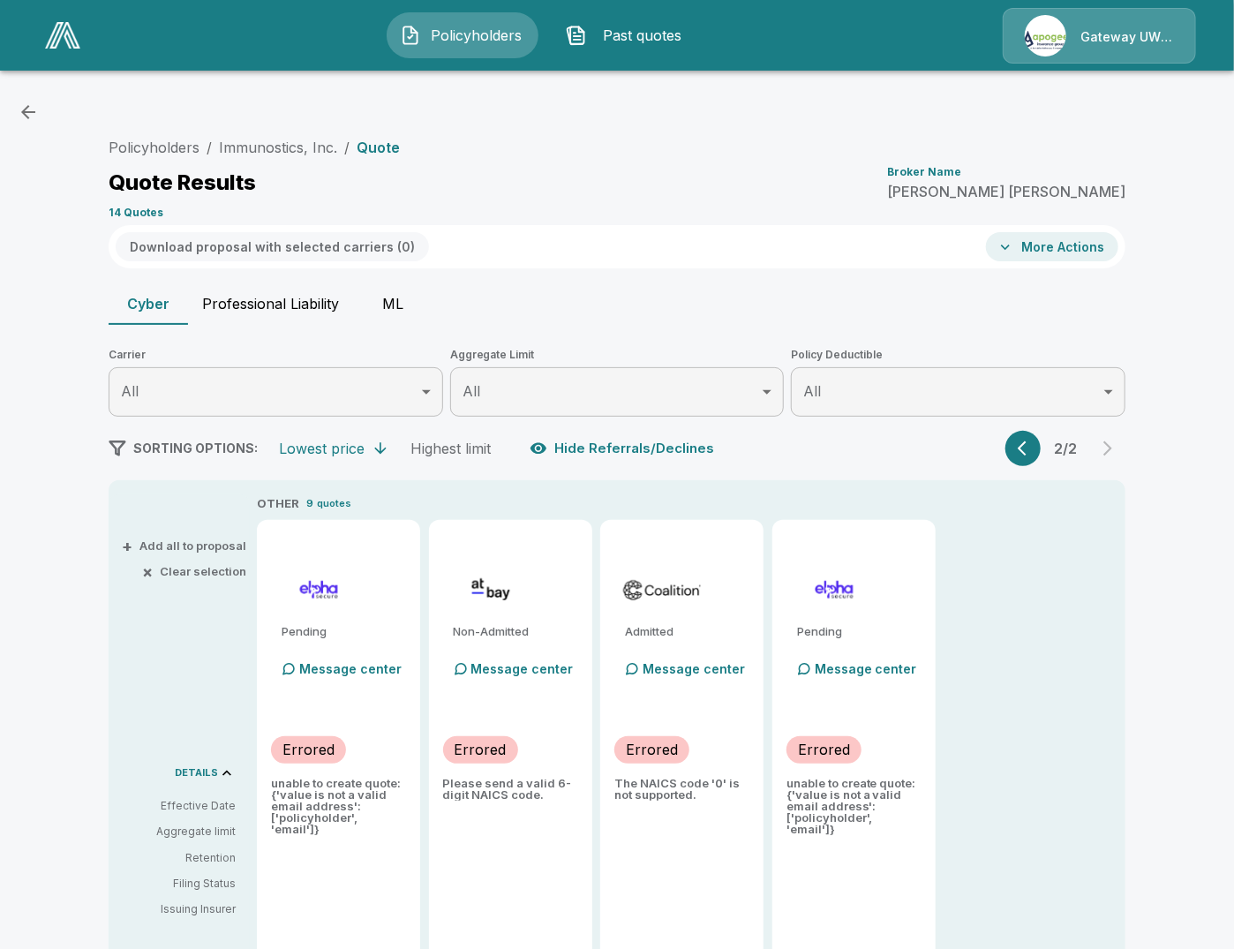
click at [390, 305] on button "ML" at bounding box center [392, 303] width 79 height 42
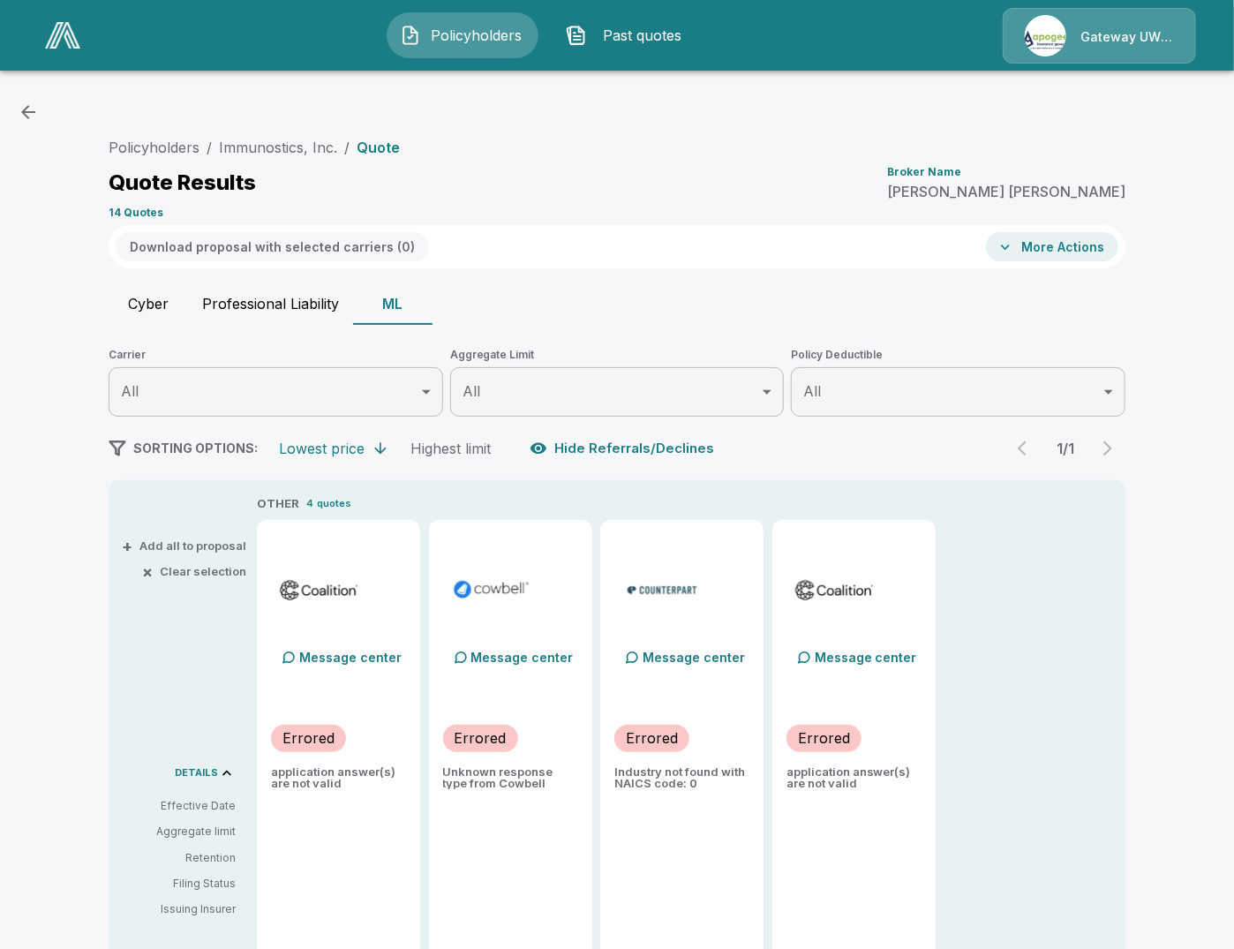
click at [682, 786] on p "Industry not found with NAICS code: 0" at bounding box center [681, 777] width 135 height 23
click at [720, 794] on div "Message center Errored Industry not found with NAICS code: 0" at bounding box center [681, 762] width 163 height 485
